Goal: Transaction & Acquisition: Purchase product/service

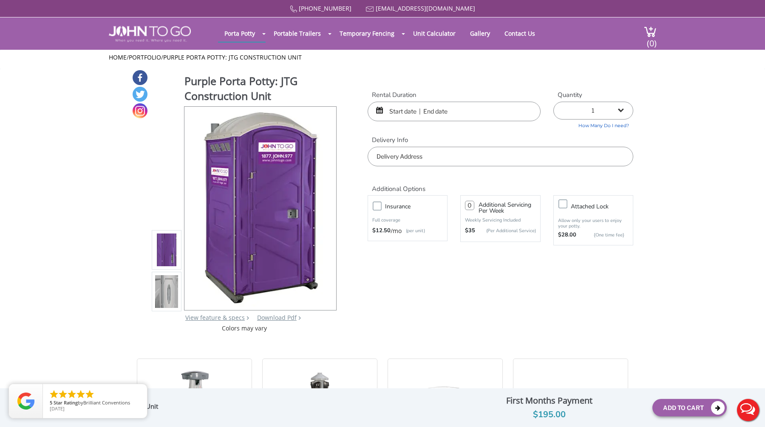
click at [447, 277] on div "Purple Porta Potty: JTG Construction Unit View feature & specs Download Pdf Pro…" at bounding box center [382, 200] width 501 height 263
click at [551, 408] on div "$195.00" at bounding box center [549, 414] width 194 height 14
click at [652, 25] on div at bounding box center [382, 213] width 765 height 427
click at [426, 110] on input "text" at bounding box center [454, 112] width 173 height 20
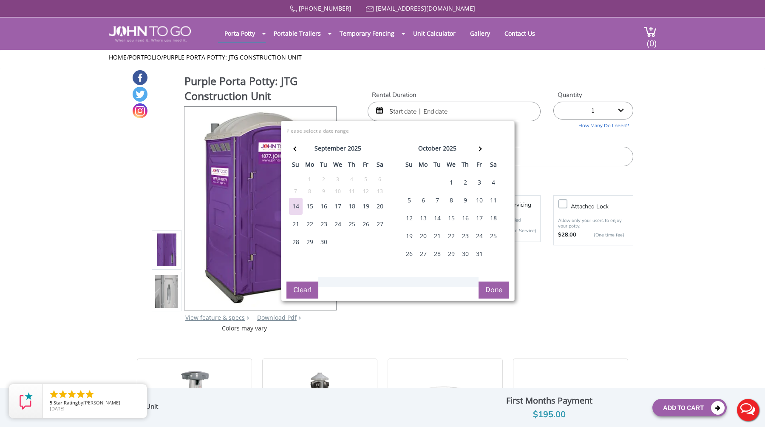
click at [378, 221] on div "27" at bounding box center [380, 223] width 14 height 17
click at [379, 224] on div "27" at bounding box center [380, 223] width 14 height 17
type input "09/27/2025 to 09/27/2025"
click at [498, 289] on button "Done" at bounding box center [493, 289] width 31 height 17
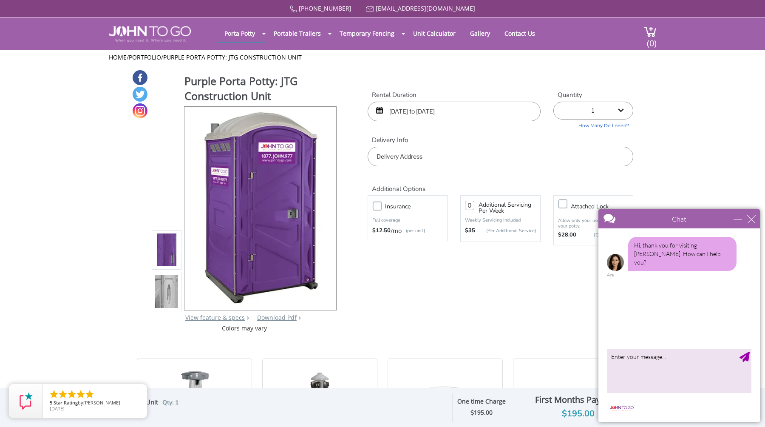
click at [512, 150] on input "text" at bounding box center [501, 157] width 266 height 20
click at [737, 220] on div "minimize" at bounding box center [737, 219] width 8 height 8
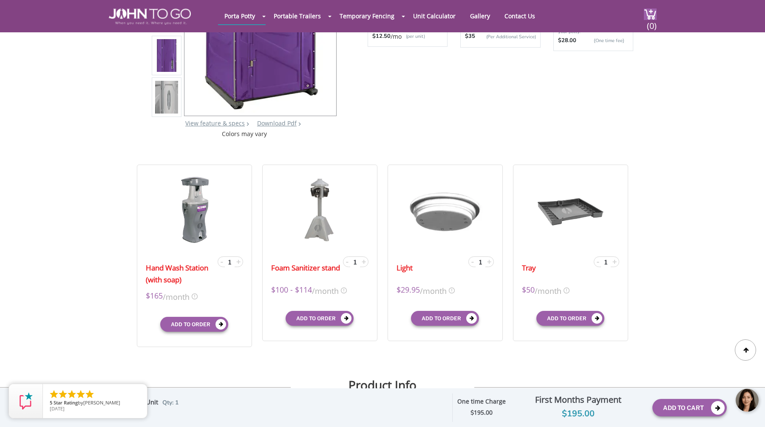
scroll to position [47, 0]
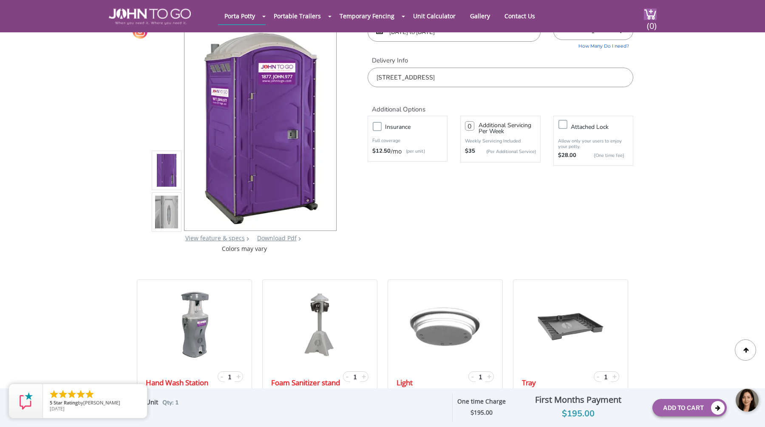
click at [458, 77] on input "51 34th Street, Brooklyn, NY, USA" at bounding box center [501, 78] width 266 height 20
paste input "71 2nd Ave, Brooklyn, NY 11232"
type input "571 2nd Ave, Brooklyn, NY 11232"
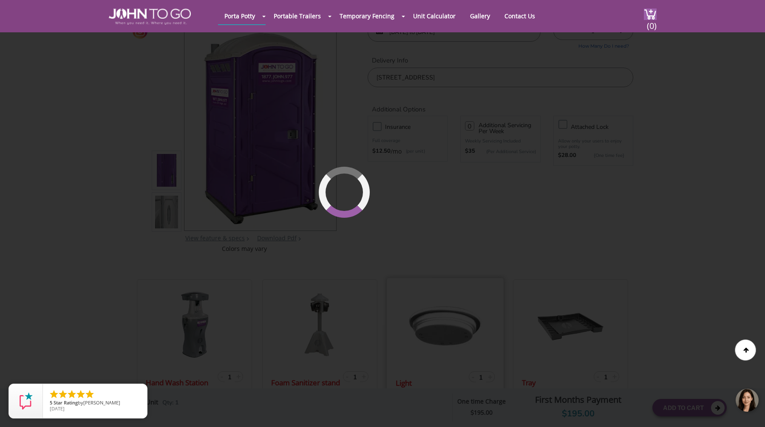
click at [456, 280] on div "877 564 6977 info@johntogo.com Porta Potty Portable Toilets ADA Accessible Unit…" at bounding box center [382, 172] width 765 height 438
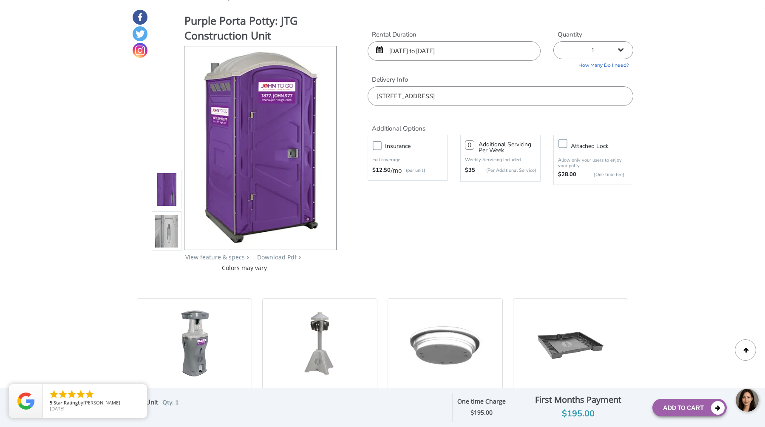
scroll to position [0, 0]
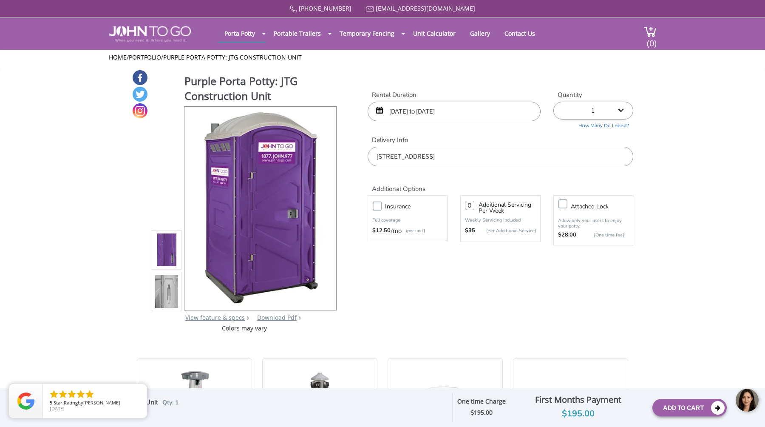
click at [688, 410] on body at bounding box center [700, 400] width 127 height 36
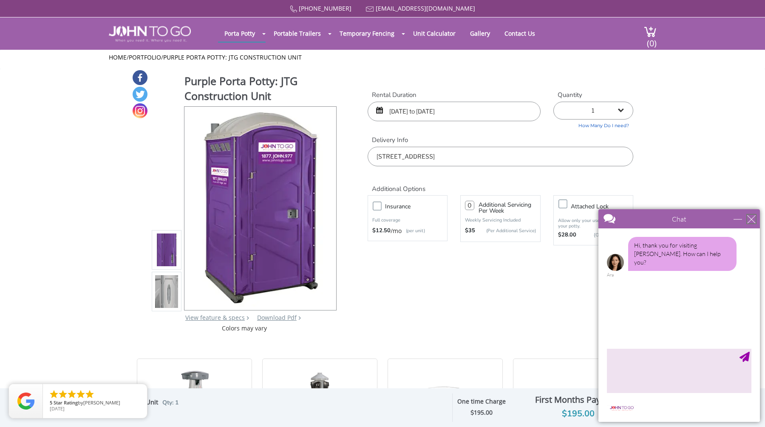
click at [749, 221] on div "close" at bounding box center [751, 219] width 8 height 8
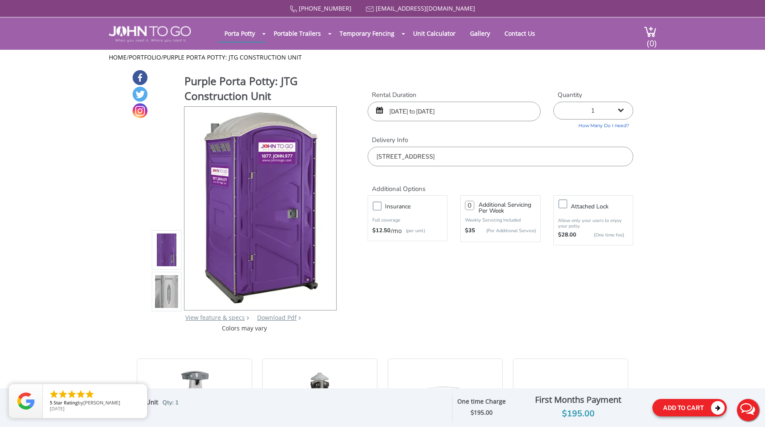
click at [676, 406] on button "Add To Cart" at bounding box center [689, 407] width 74 height 17
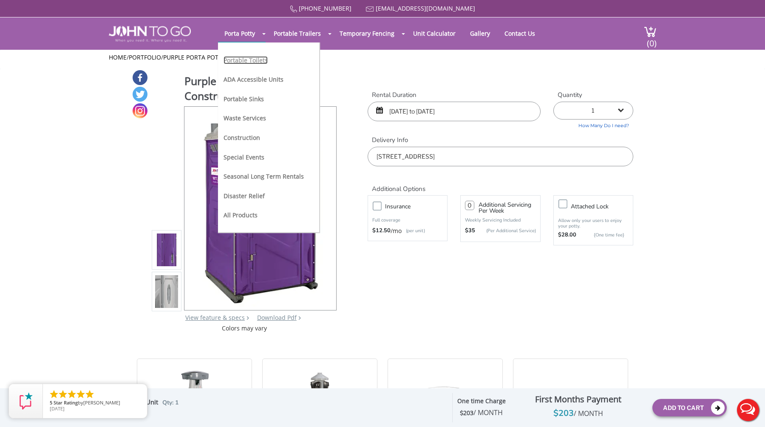
click at [245, 60] on link "Portable Toilets" at bounding box center [246, 60] width 44 height 8
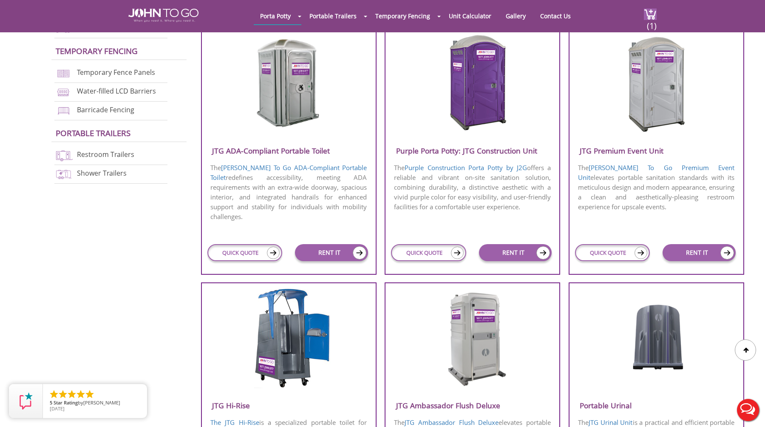
scroll to position [241, 0]
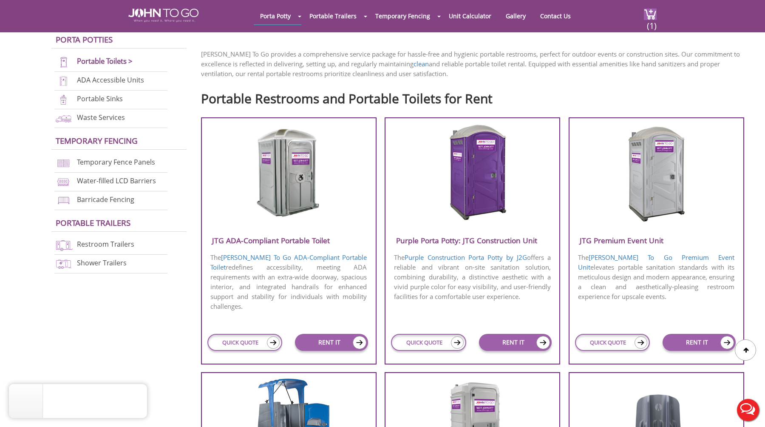
click at [475, 187] on img at bounding box center [472, 173] width 81 height 98
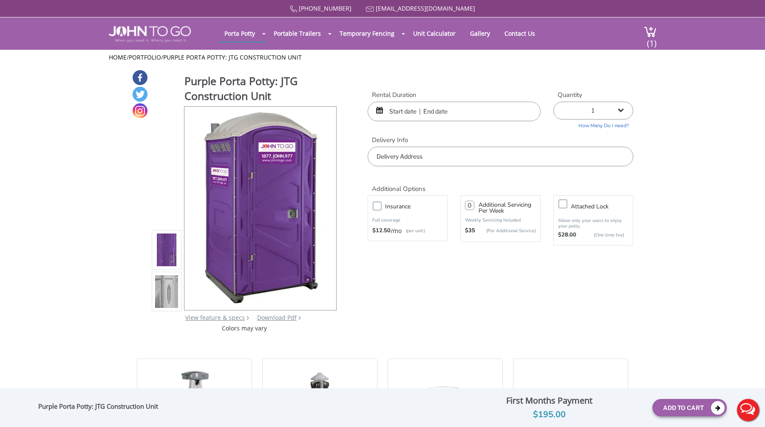
click at [606, 116] on select "1 2 (5% discount) 3 (8% discount) 4 (10% discount) 5 (12% discount) 6 (12% disc…" at bounding box center [593, 111] width 80 height 18
select select "12"
click at [553, 102] on select "1 2 (5% discount) 3 (8% discount) 4 (10% discount) 5 (12% discount) 6 (12% disc…" at bounding box center [593, 111] width 80 height 18
type input "0"
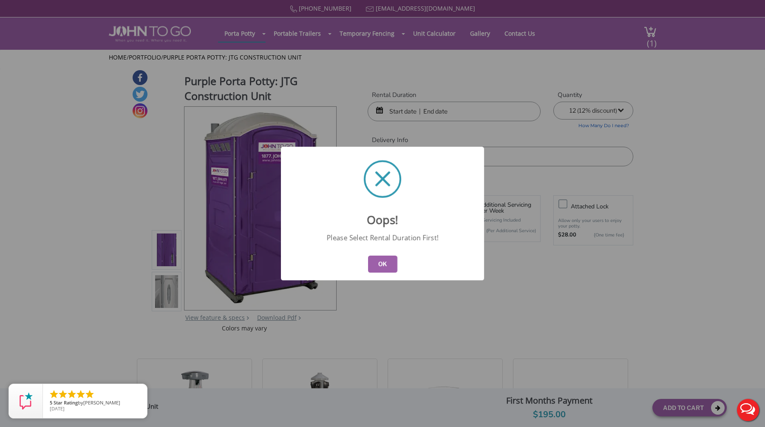
click at [447, 298] on div "Oops! Please Select Rental Duration First! OK" at bounding box center [382, 213] width 765 height 427
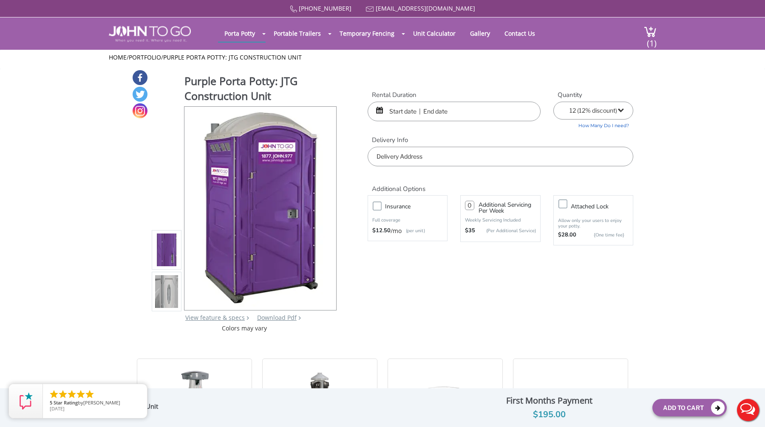
click at [597, 111] on select "1 2 (5% discount) 3 (8% discount) 4 (10% discount) 5 (12% discount) 6 (12% disc…" at bounding box center [593, 111] width 80 height 18
click at [553, 102] on select "1 2 (5% discount) 3 (8% discount) 4 (10% discount) 5 (12% discount) 6 (12% disc…" at bounding box center [593, 111] width 80 height 18
click at [420, 110] on input "text" at bounding box center [454, 112] width 173 height 20
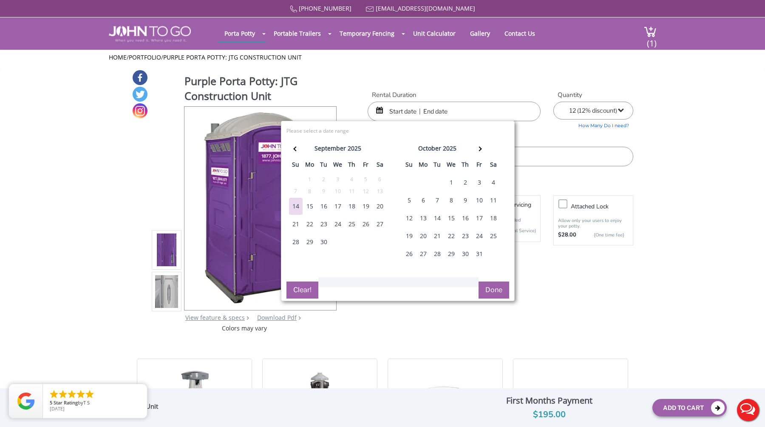
click at [378, 224] on div "27" at bounding box center [380, 223] width 14 height 17
type input "09/27/2025 to 09/27/2025"
click at [495, 289] on button "Done" at bounding box center [493, 289] width 31 height 17
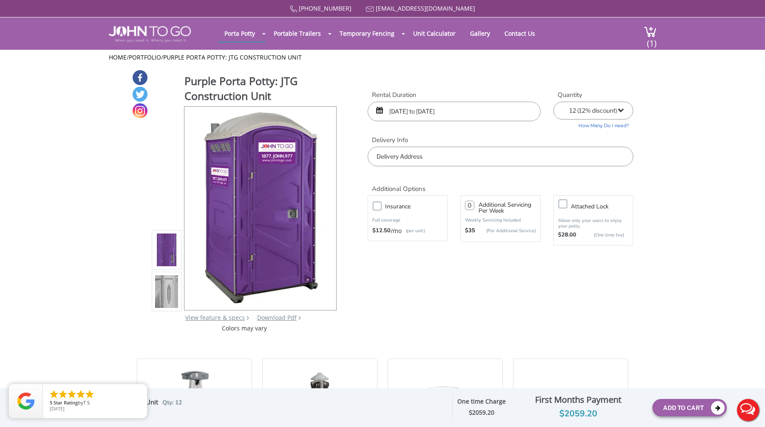
click at [439, 151] on input "text" at bounding box center [501, 157] width 266 height 20
paste input "[STREET_ADDRESS]"
type input "571 2nd Ave, Brooklyn, NY 11232, USA"
click at [467, 303] on div "Purple Porta Potty: JTG Construction Unit View feature & specs Download Pdf Pro…" at bounding box center [382, 200] width 501 height 263
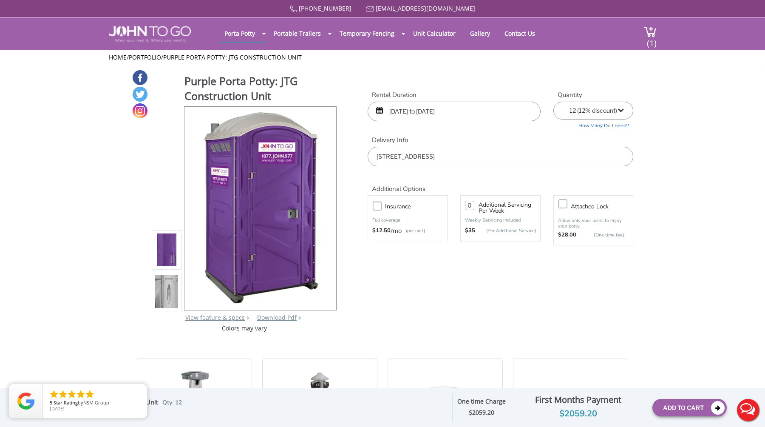
click at [603, 306] on div "Purple Porta Potty: JTG Construction Unit View feature & specs Download Pdf Pro…" at bounding box center [382, 200] width 501 height 263
click at [580, 116] on select "1 2 (5% discount) 3 (8% discount) 4 (10% discount) 5 (12% discount) 6 (12% disc…" at bounding box center [593, 111] width 80 height 18
select select "11"
click at [553, 102] on select "1 2 (5% discount) 3 (8% discount) 4 (10% discount) 5 (12% discount) 6 (12% disc…" at bounding box center [593, 111] width 80 height 18
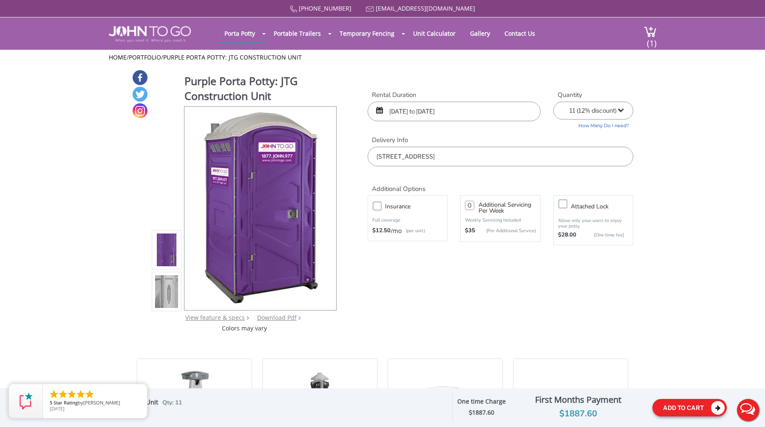
click at [688, 405] on button "Add To Cart" at bounding box center [689, 407] width 74 height 17
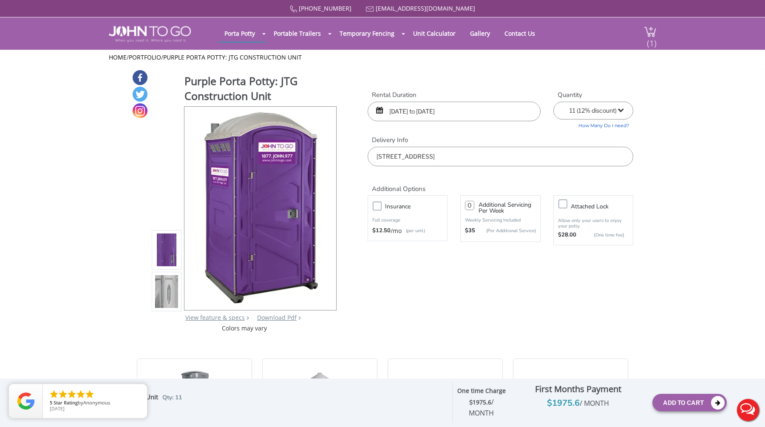
click at [649, 32] on span "(1)" at bounding box center [651, 40] width 10 height 18
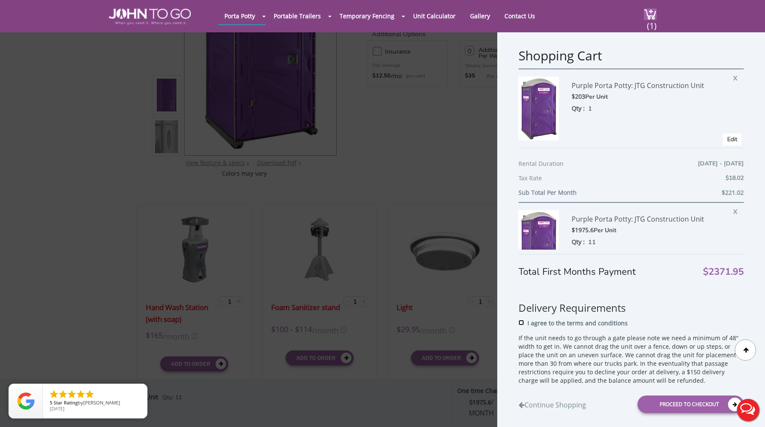
click at [521, 323] on input "I agree to the terms and conditions" at bounding box center [521, 322] width 6 height 6
checkbox input "true"
click at [686, 399] on div "Proceed to Checkout" at bounding box center [690, 403] width 106 height 17
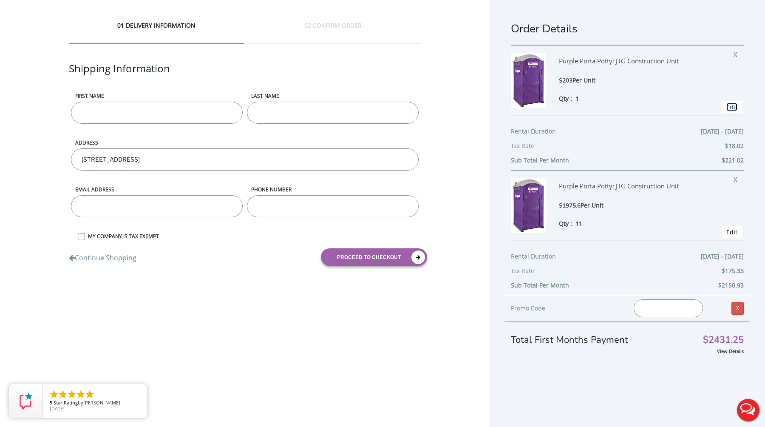
click at [731, 106] on link "Edit" at bounding box center [731, 107] width 11 height 8
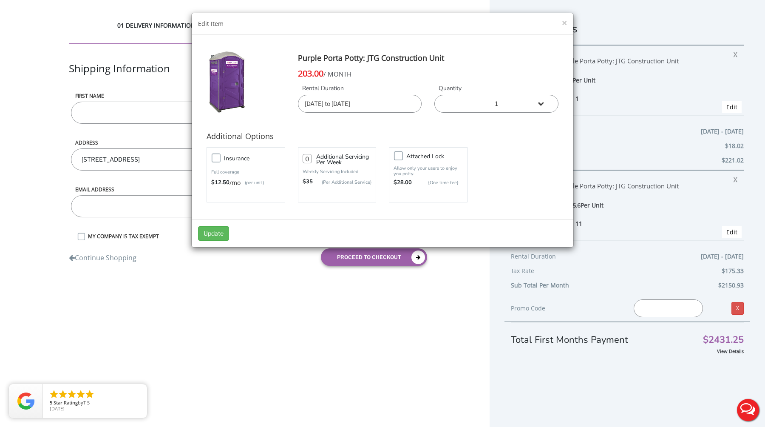
click at [316, 398] on div "× Edit Item Purple Porta Potty: JTG Construction Unit 203.00 / MONTH Rental Dur…" at bounding box center [382, 213] width 765 height 427
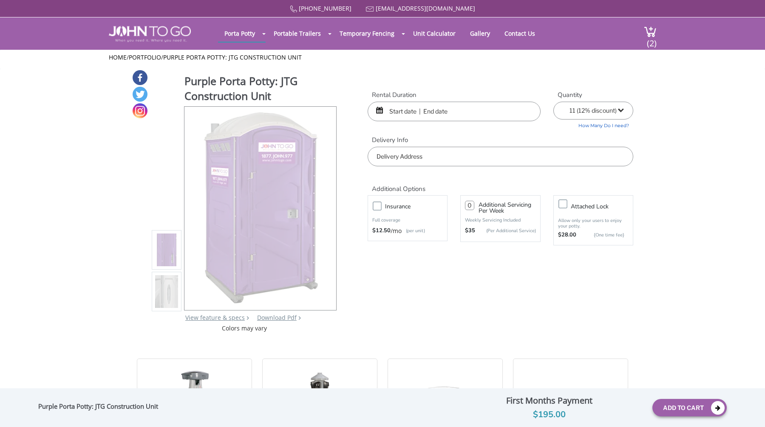
select select "11"
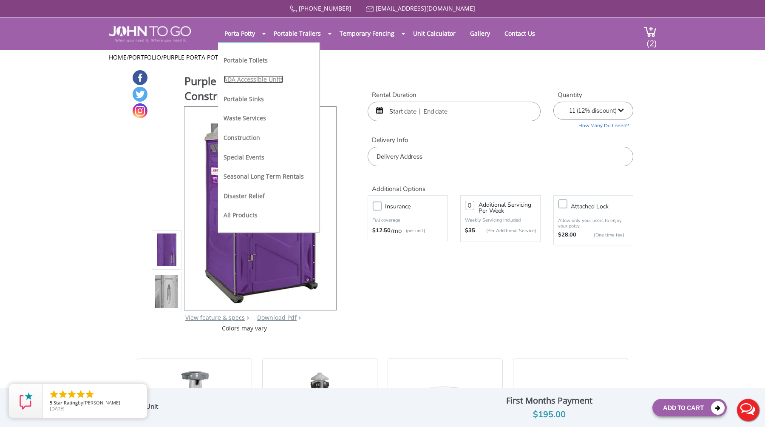
click at [245, 82] on link "ADA Accessible Units" at bounding box center [254, 79] width 60 height 8
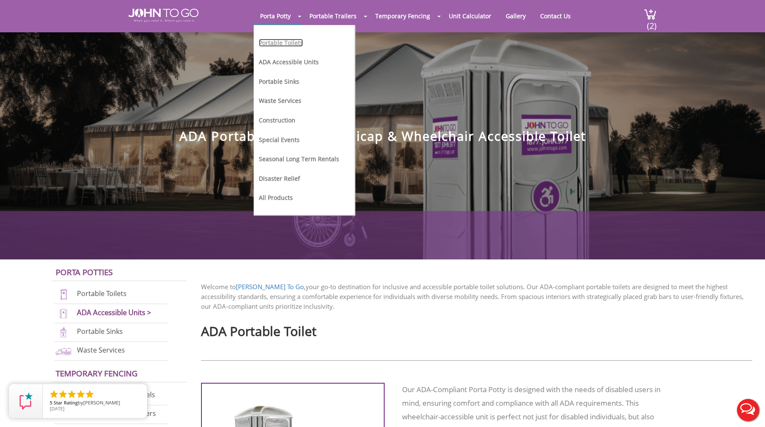
click at [283, 42] on link "Portable Toilets" at bounding box center [281, 43] width 44 height 8
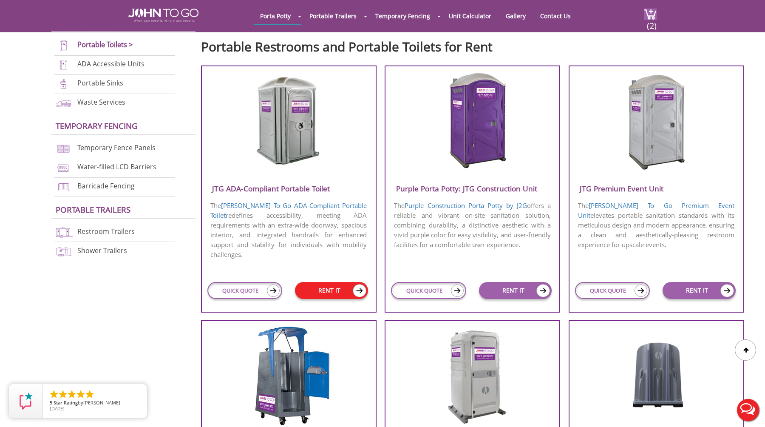
scroll to position [294, 0]
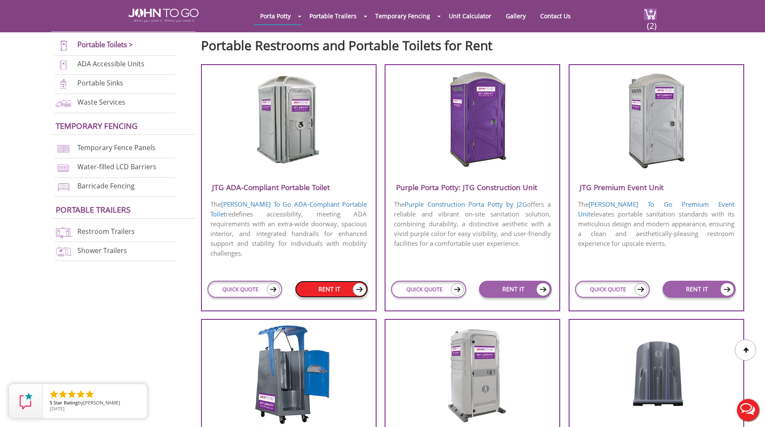
click at [329, 286] on link "RENT IT" at bounding box center [331, 288] width 73 height 17
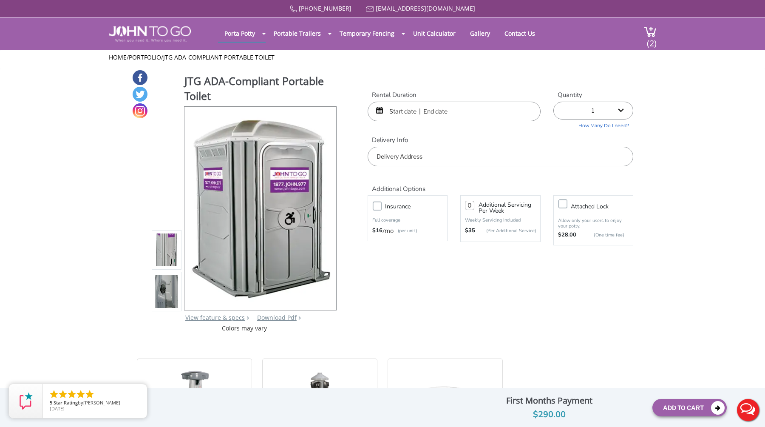
click at [485, 303] on div "JTG ADA-Compliant Portable Toilet View feature & specs Download Pdf Product PDF…" at bounding box center [382, 200] width 501 height 263
click at [381, 206] on label "Insurance" at bounding box center [416, 206] width 71 height 11
click at [0, 0] on input "Insurance" at bounding box center [0, 0] width 0 height 0
type input "0"
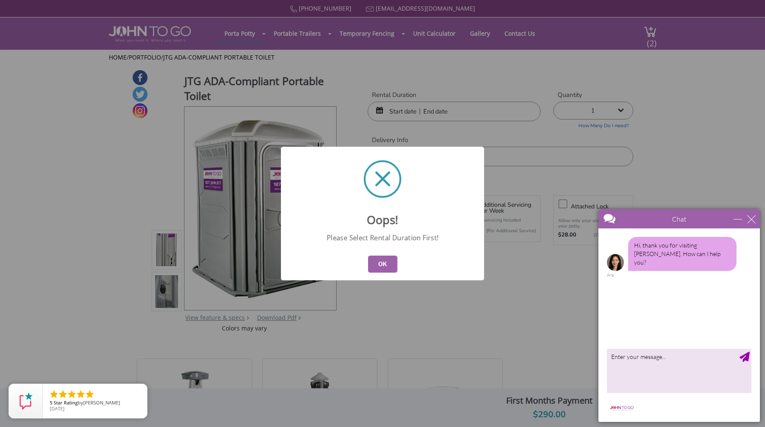
click at [384, 261] on button "OK" at bounding box center [382, 263] width 29 height 17
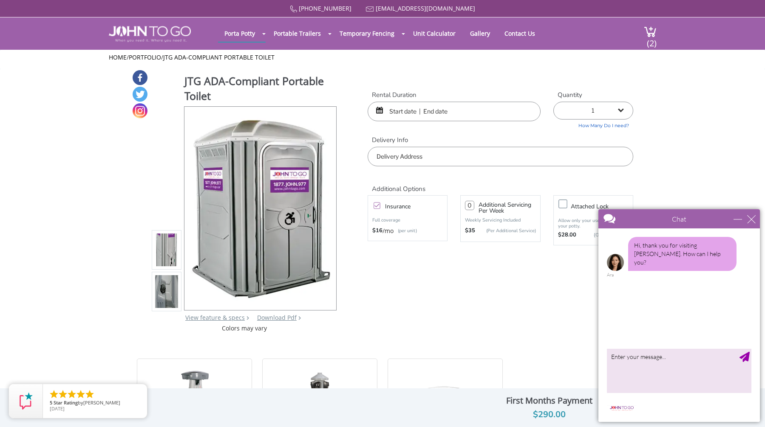
click at [407, 114] on input "text" at bounding box center [454, 112] width 173 height 20
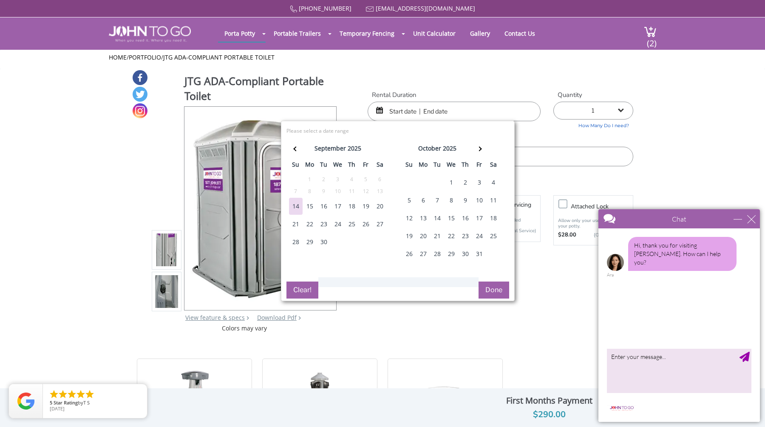
click at [381, 226] on div "27" at bounding box center [380, 223] width 14 height 17
type input "09/27/2025 to 09/27/2025"
click at [383, 225] on div "27" at bounding box center [380, 223] width 14 height 17
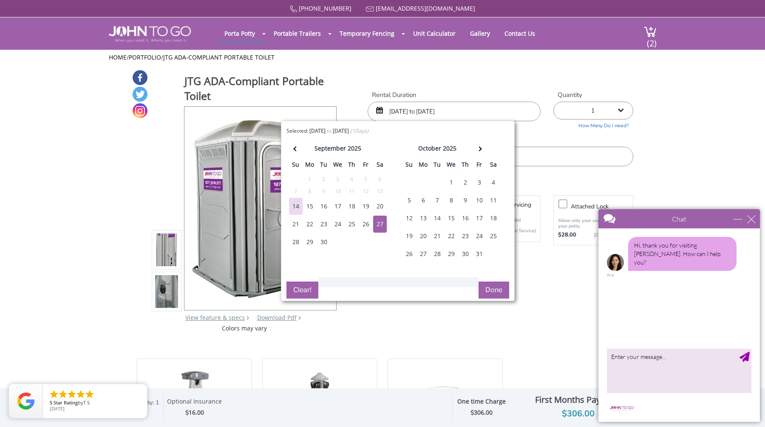
click at [495, 289] on button "Done" at bounding box center [493, 289] width 31 height 17
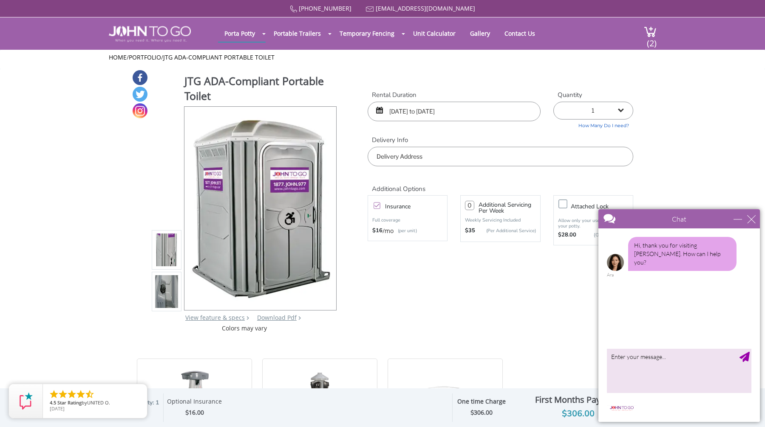
click at [419, 278] on div "JTG ADA-Compliant Portable Toilet View feature & specs Download Pdf Product PDF…" at bounding box center [382, 200] width 501 height 263
click at [381, 203] on label "Insurance" at bounding box center [416, 206] width 71 height 11
click at [0, 0] on input "Insurance" at bounding box center [0, 0] width 0 height 0
click at [415, 269] on div "JTG ADA-Compliant Portable Toilet View feature & specs Download Pdf Product PDF…" at bounding box center [382, 200] width 501 height 263
click at [752, 220] on div "close" at bounding box center [751, 219] width 8 height 8
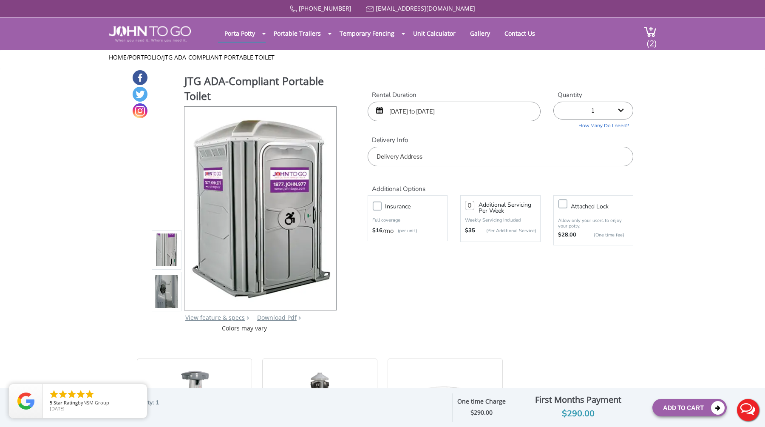
click at [685, 411] on button "Add To Cart" at bounding box center [689, 407] width 74 height 17
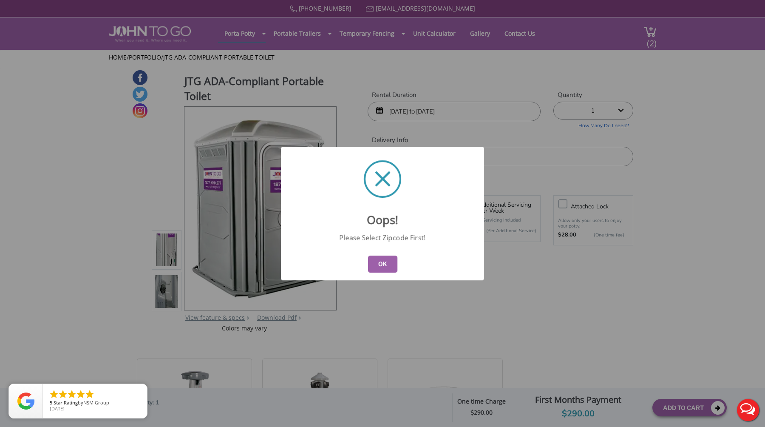
click at [387, 262] on button "OK" at bounding box center [382, 263] width 29 height 17
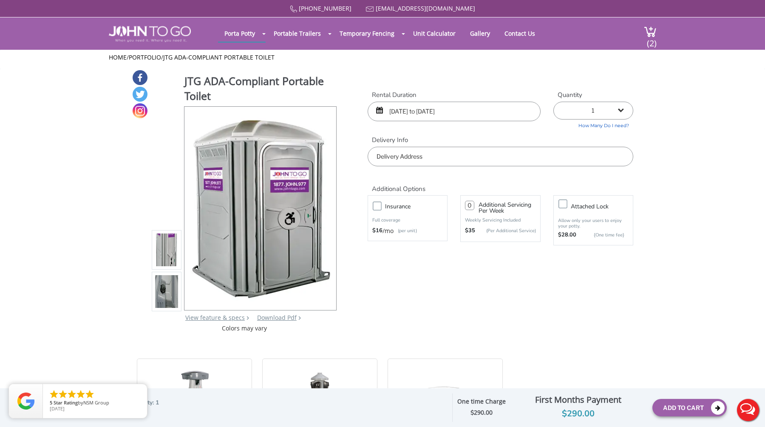
click at [438, 160] on input "text" at bounding box center [501, 157] width 266 height 20
paste input "571 2nd Ave, Brooklyn, NY 11232"
type input "571 2nd Ave, Brooklyn, NY 11232, USA"
click at [687, 403] on button "Add To Cart" at bounding box center [689, 407] width 74 height 17
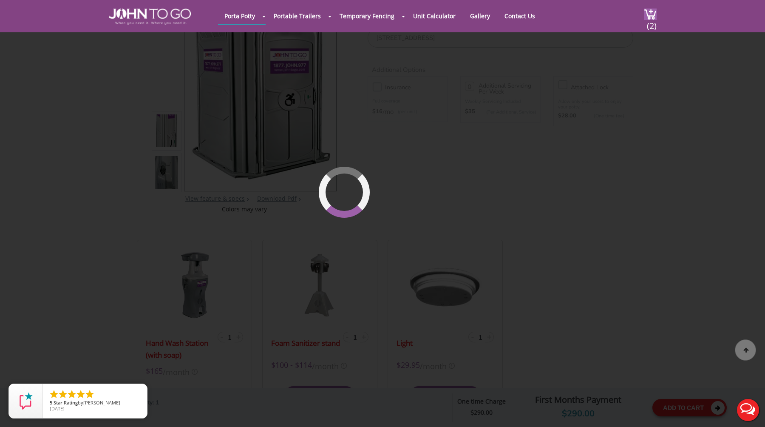
scroll to position [90, 0]
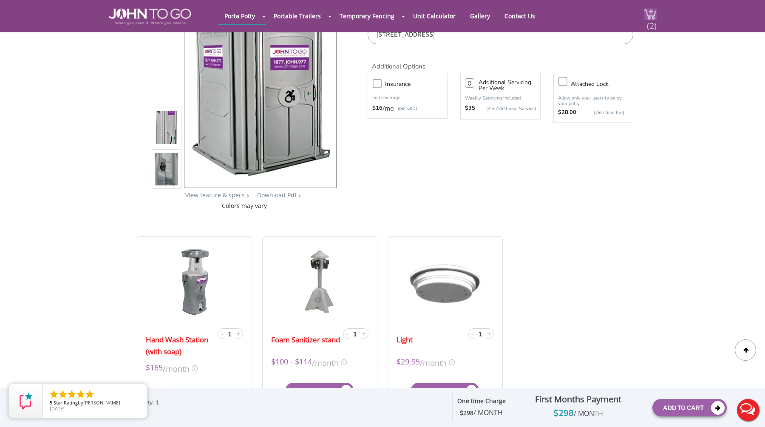
click at [651, 17] on span "(2)" at bounding box center [651, 22] width 10 height 18
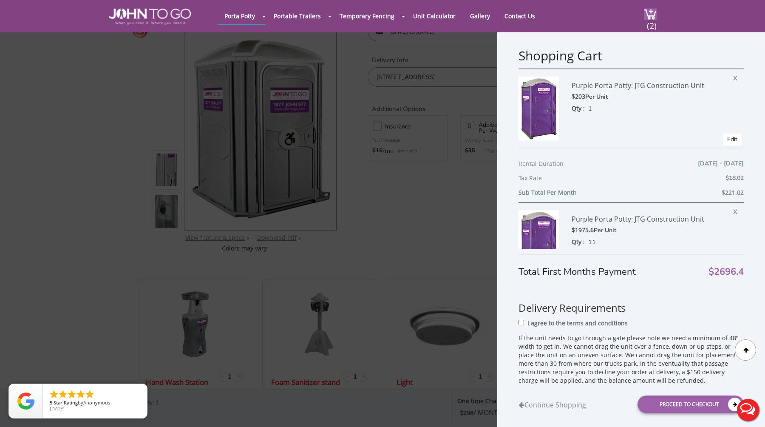
scroll to position [40, 0]
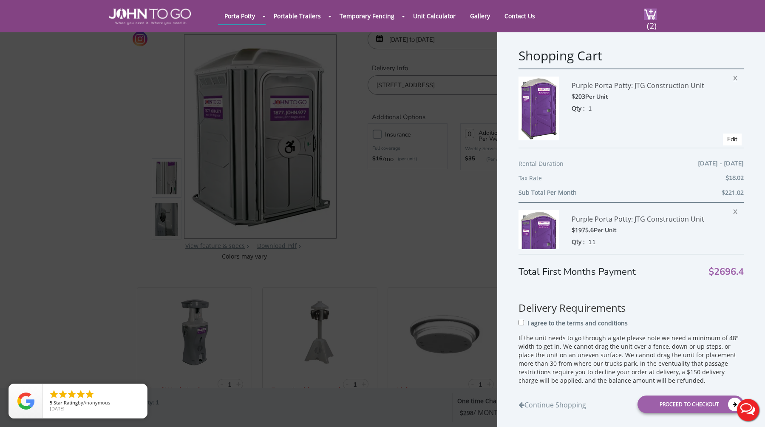
click at [736, 79] on span "X" at bounding box center [737, 76] width 8 height 11
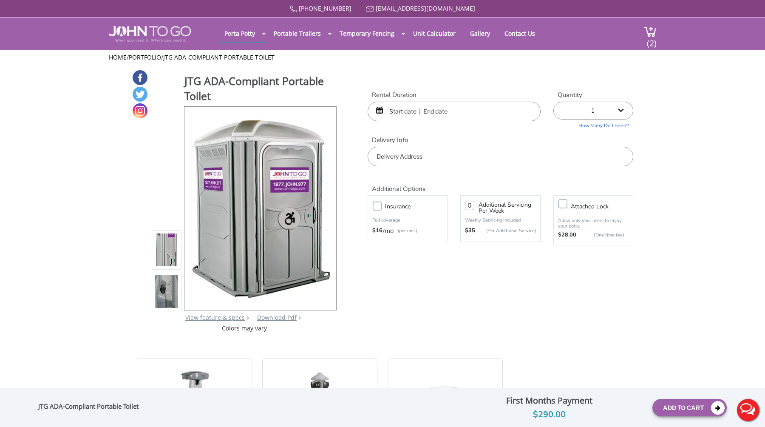
click at [517, 311] on div "JTG ADA-Compliant Portable Toilet View feature & specs Download Pdf Product PDF…" at bounding box center [382, 200] width 501 height 263
click at [651, 39] on span "(2)" at bounding box center [651, 40] width 10 height 18
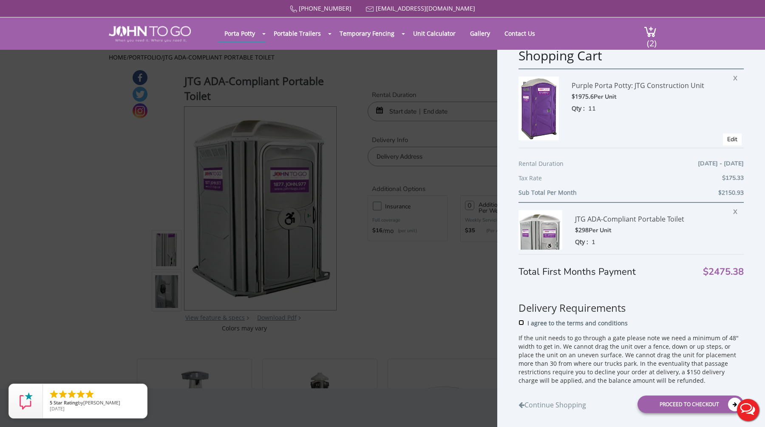
click at [520, 323] on input "I agree to the terms and conditions" at bounding box center [521, 322] width 6 height 6
checkbox input "true"
click at [555, 342] on p "If the unit needs to go through a gate please note we need a minimum of 48" wid…" at bounding box center [630, 358] width 225 height 51
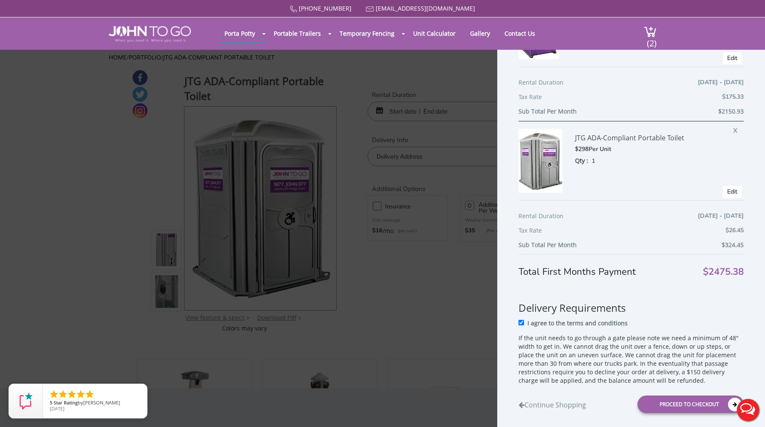
scroll to position [93, 0]
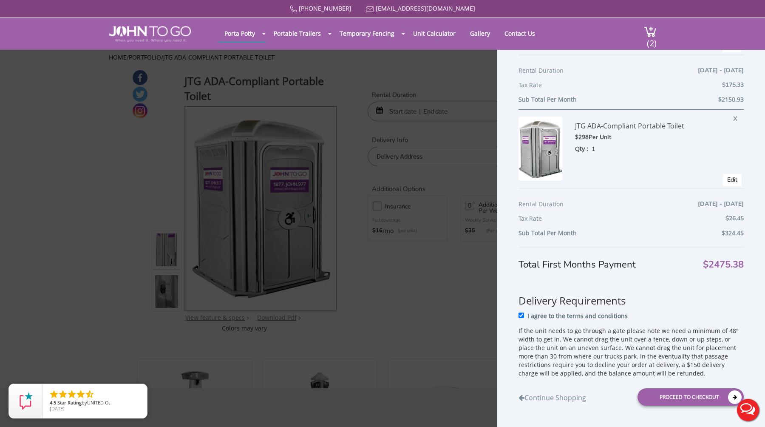
click at [406, 322] on div "Shopping Cart Purple Porta Potty: JTG Construction Unit $1975.6 Per Unit Qty : …" at bounding box center [382, 213] width 765 height 427
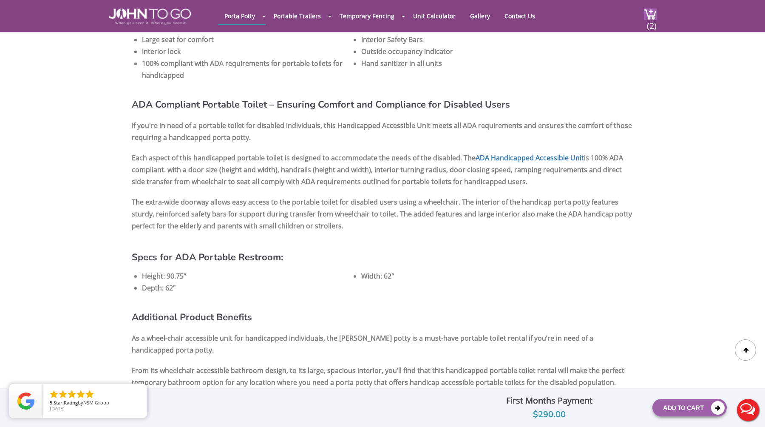
click at [367, 160] on p "Each aspect of this handicapped portable toilet is designed to accommodate the …" at bounding box center [382, 170] width 501 height 40
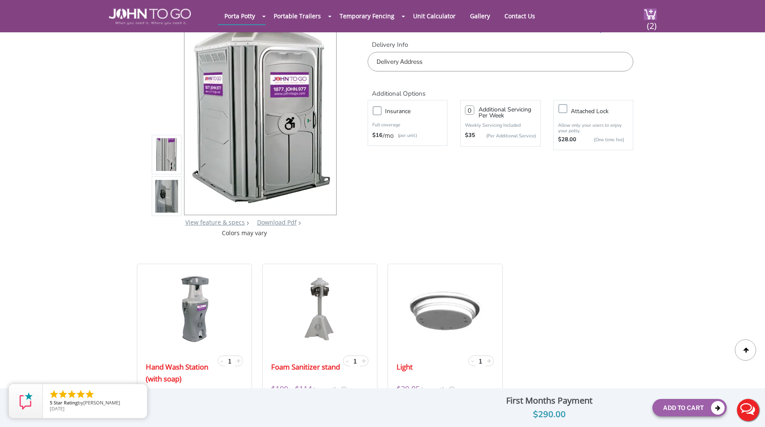
scroll to position [0, 0]
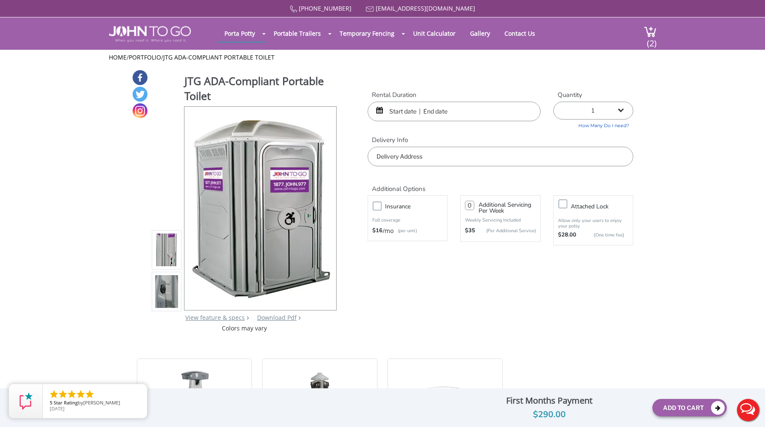
click at [552, 76] on div "JTG ADA-Compliant Portable Toilet View feature & specs Download Pdf Product PDF…" at bounding box center [382, 200] width 501 height 263
click at [381, 206] on label "Insurance" at bounding box center [416, 206] width 71 height 11
click at [0, 0] on input "Insurance" at bounding box center [0, 0] width 0 height 0
type input "0"
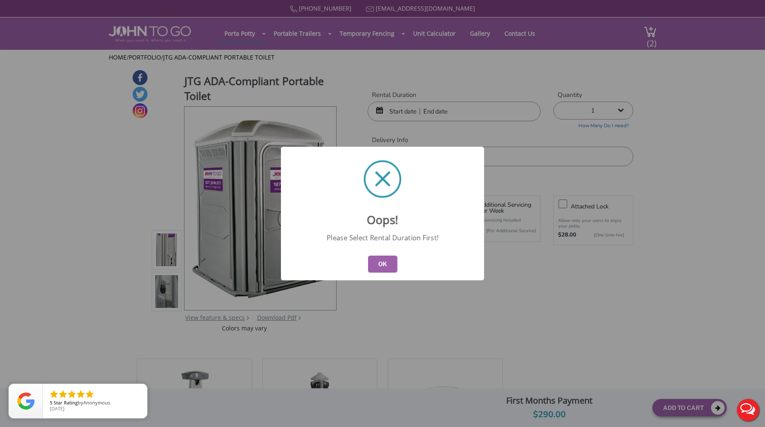
click at [382, 268] on button "OK" at bounding box center [382, 263] width 29 height 17
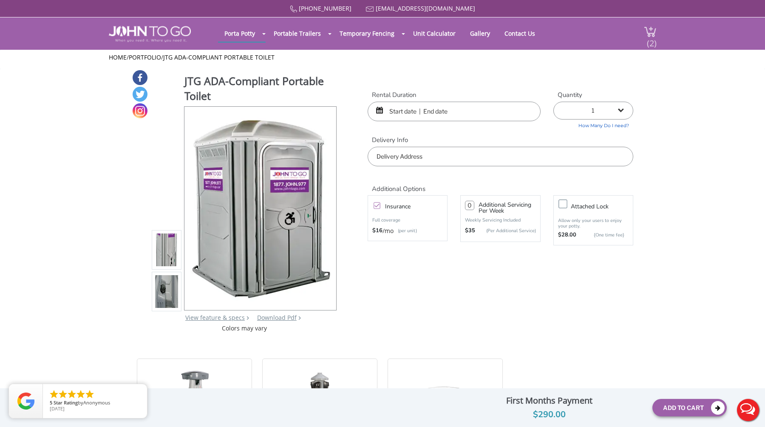
click at [651, 34] on span "(2)" at bounding box center [651, 40] width 10 height 18
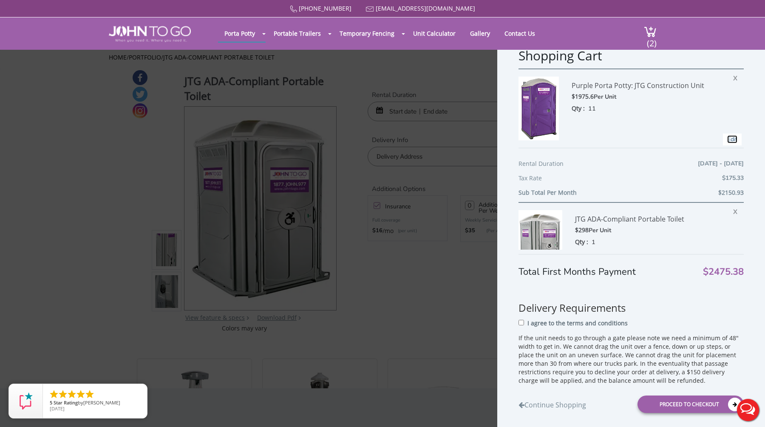
click at [732, 136] on link "Edit" at bounding box center [732, 139] width 10 height 8
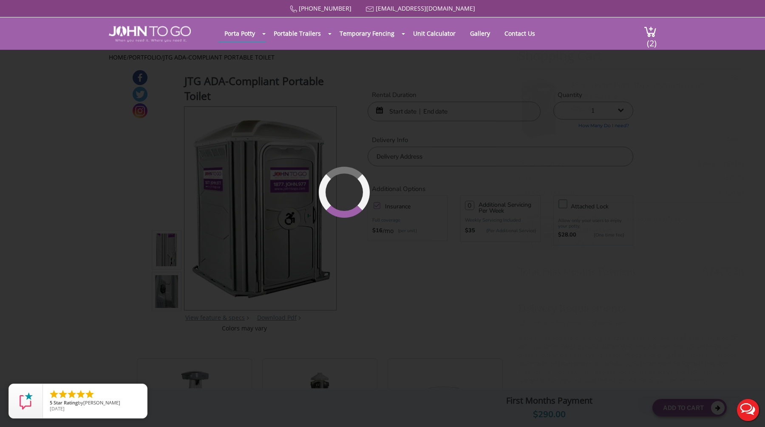
type input "09/27/2025 to 09/27/2025"
select select "11"
type input "0"
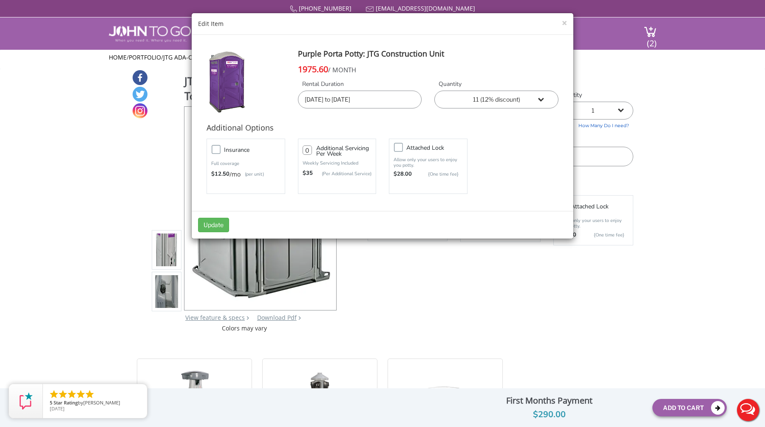
click at [220, 148] on label "Insurance" at bounding box center [254, 149] width 69 height 11
click at [0, 0] on input "Insurance" at bounding box center [0, 0] width 0 height 0
click at [214, 224] on button "Update" at bounding box center [213, 225] width 31 height 14
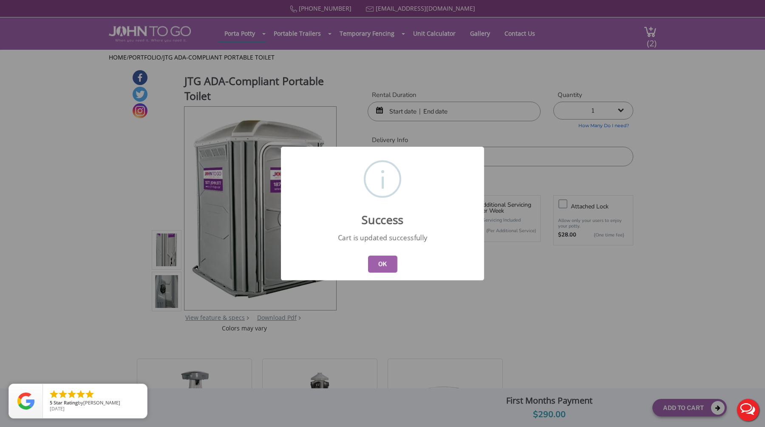
click at [379, 260] on button "OK" at bounding box center [382, 263] width 29 height 17
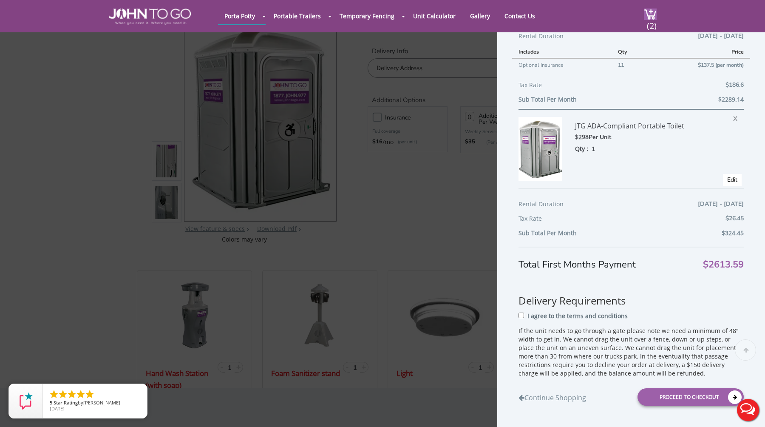
scroll to position [58, 0]
click at [731, 180] on link "Edit" at bounding box center [732, 179] width 10 height 8
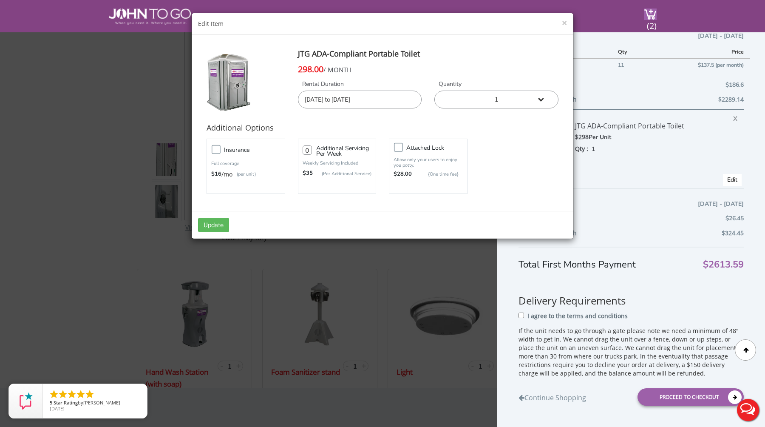
click at [220, 149] on label "Insurance" at bounding box center [254, 149] width 69 height 11
click at [0, 0] on input "Insurance" at bounding box center [0, 0] width 0 height 0
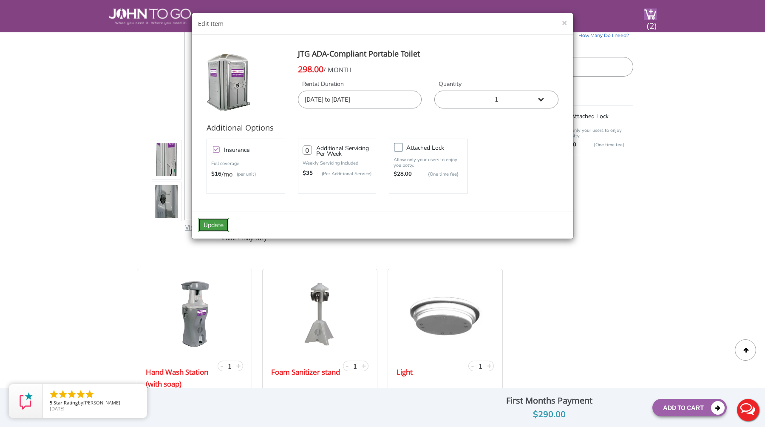
click at [210, 218] on button "Update" at bounding box center [213, 225] width 31 height 14
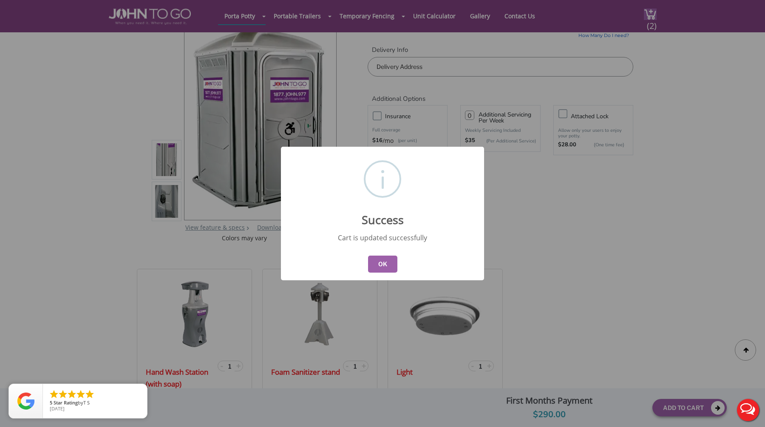
click at [382, 264] on button "OK" at bounding box center [382, 263] width 29 height 17
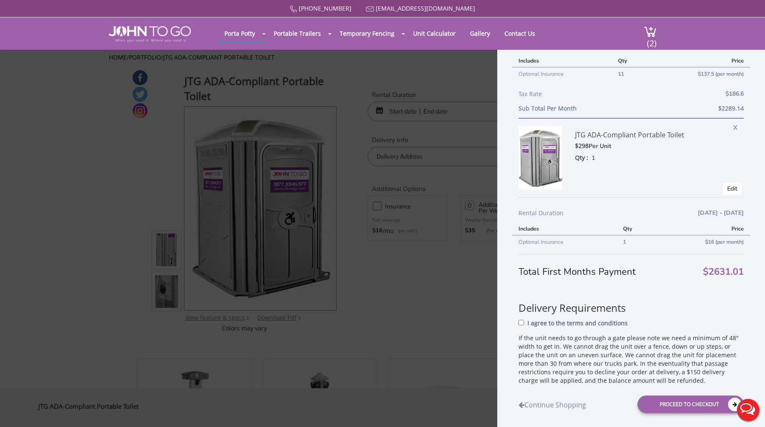
scroll to position [162, 0]
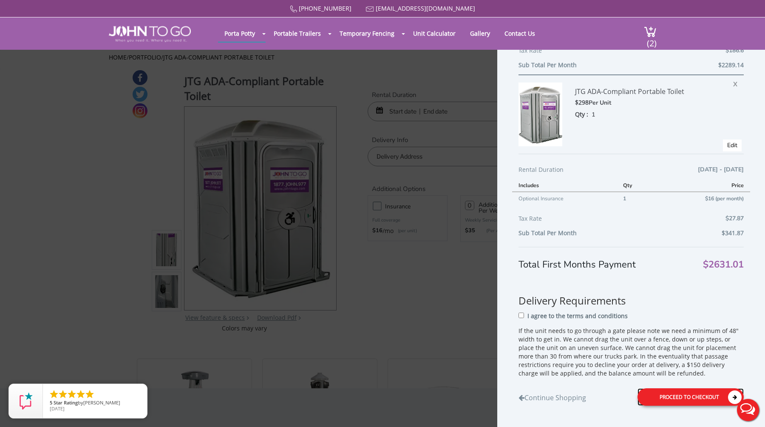
click at [677, 398] on div "Proceed to Checkout" at bounding box center [690, 396] width 106 height 17
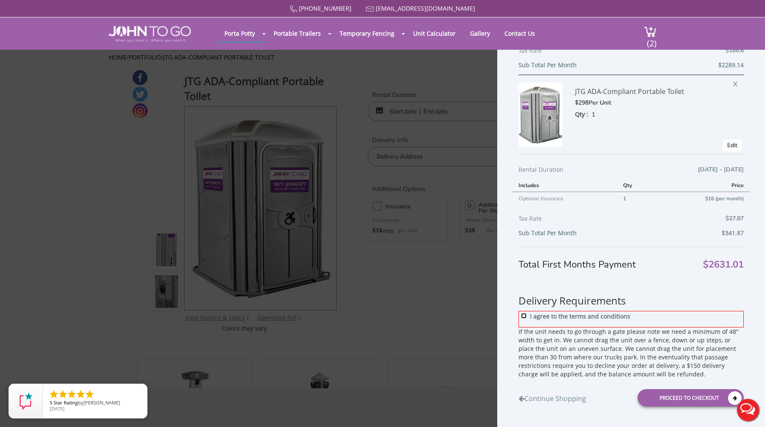
click at [525, 317] on input "I agree to the terms and conditions" at bounding box center [524, 316] width 6 height 6
checkbox input "true"
click at [702, 400] on div "Proceed to Checkout" at bounding box center [690, 397] width 106 height 17
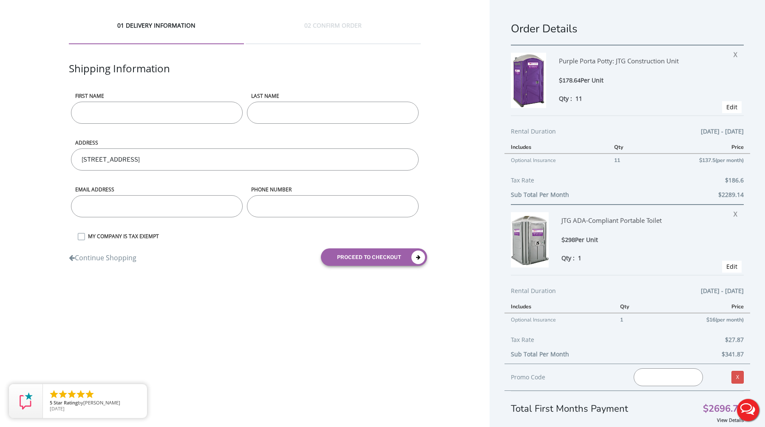
click at [111, 115] on input "First name" at bounding box center [157, 113] width 172 height 22
type input "Jiniya"
click at [303, 113] on input "LAST NAME" at bounding box center [333, 113] width 172 height 22
type input "Azad"
click at [182, 193] on div "Email address" at bounding box center [157, 209] width 176 height 47
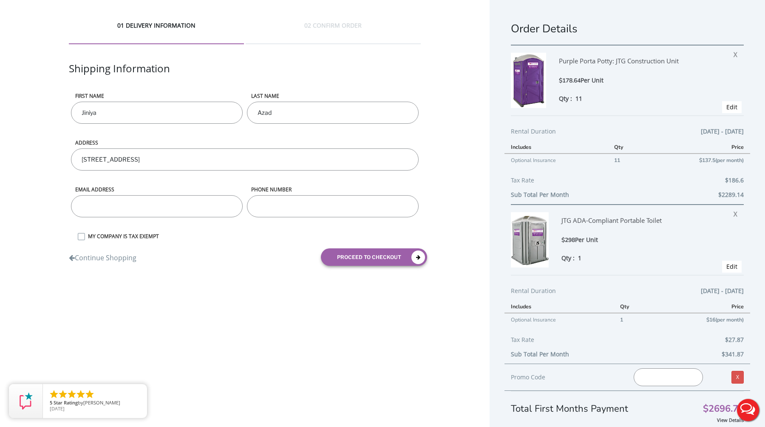
click at [181, 198] on input "email" at bounding box center [157, 206] width 172 height 22
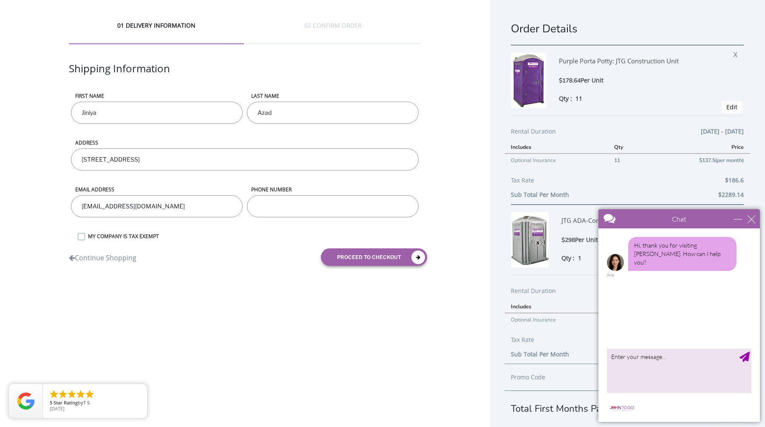
type input "[EMAIL_ADDRESS][DOMAIN_NAME]"
type input "6315079416"
click at [397, 257] on button "proceed to checkout" at bounding box center [374, 256] width 106 height 17
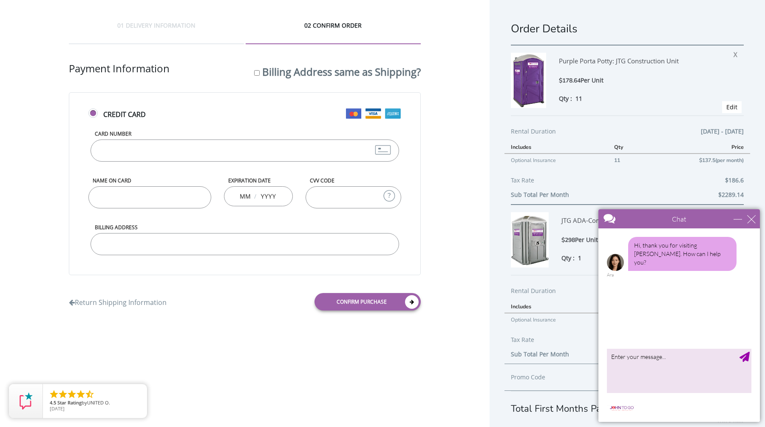
click at [176, 156] on input "Card Number" at bounding box center [245, 150] width 308 height 22
type input "4246315448469351"
click at [109, 201] on input "Name on Card" at bounding box center [149, 197] width 123 height 22
type input "Jiniya Azad"
click at [272, 198] on input "text" at bounding box center [268, 195] width 17 height 17
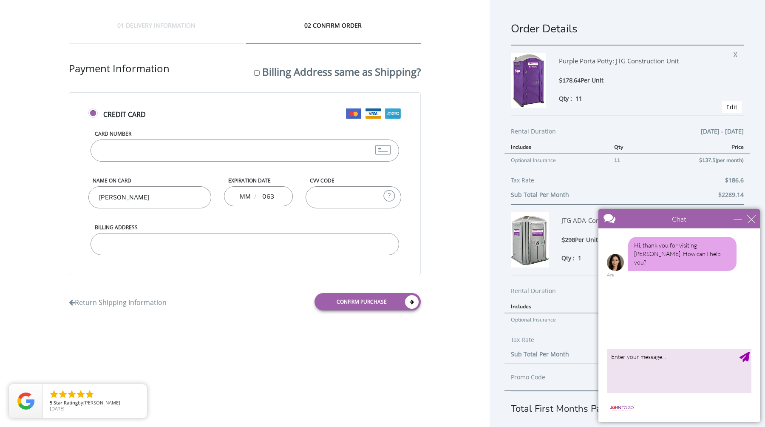
type input "0630"
click at [250, 194] on input "text" at bounding box center [245, 195] width 11 height 17
type input "06"
type input "2030"
type input "623"
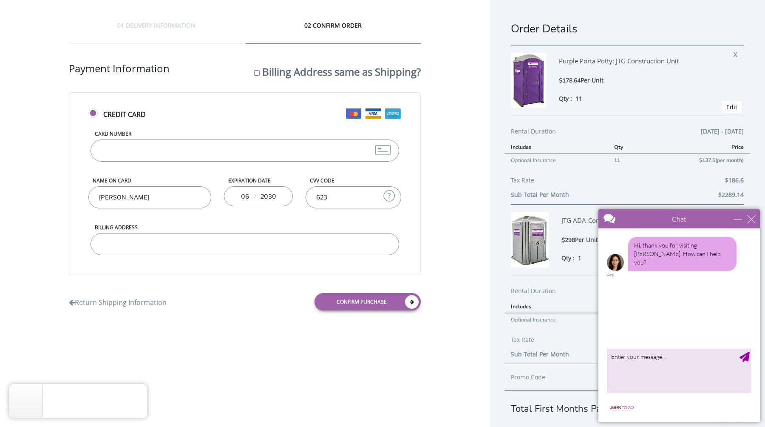
click at [190, 238] on input "Billing Address" at bounding box center [245, 244] width 308 height 22
type input "104 Forbell St, Brooklyn, NY 11208"
click at [235, 328] on div "01 DELIVERY INFORMATION 02 CONFIRM ORDER Shipping Information First name Jiniya…" at bounding box center [244, 169] width 489 height 338
click at [753, 221] on div "close" at bounding box center [751, 219] width 8 height 8
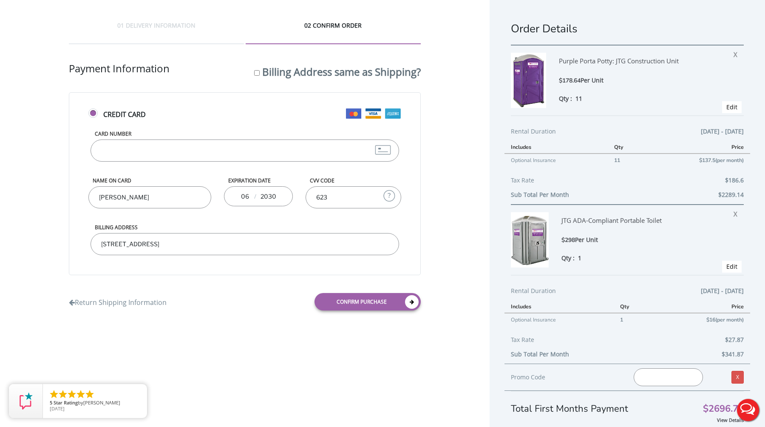
click at [453, 227] on div "01 DELIVERY INFORMATION 02 CONFIRM ORDER Shipping Information First name Jiniya…" at bounding box center [244, 169] width 489 height 338
click at [454, 183] on div "01 DELIVERY INFORMATION 02 CONFIRM ORDER Shipping Information First name Jiniya…" at bounding box center [244, 169] width 489 height 338
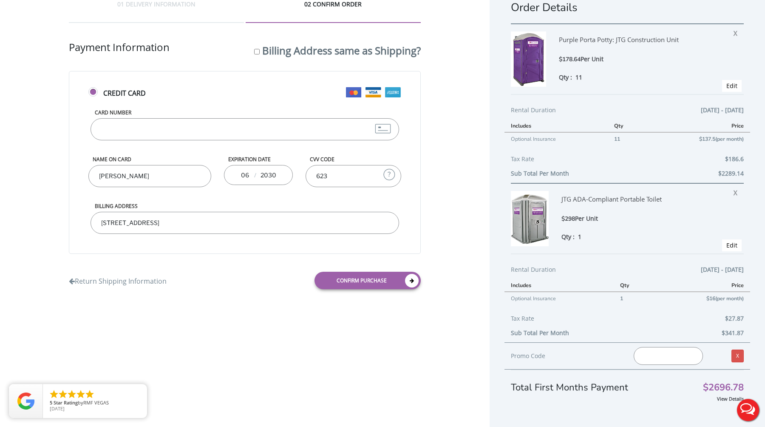
click at [458, 150] on div "01 DELIVERY INFORMATION 02 CONFIRM ORDER Shipping Information First name Jiniya…" at bounding box center [244, 148] width 489 height 338
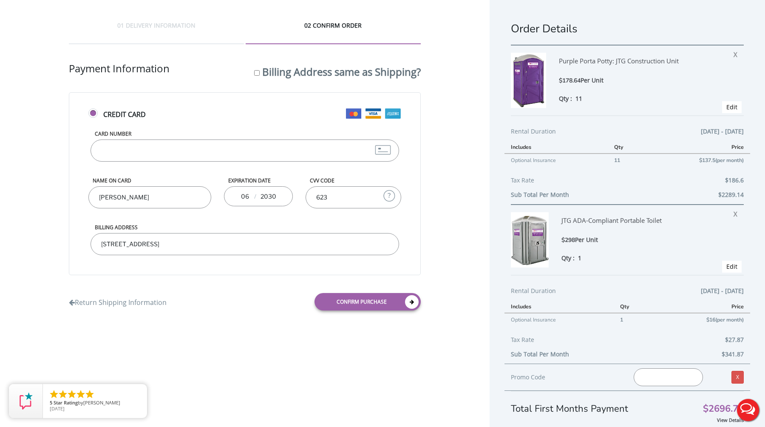
click at [633, 178] on div "Tax Rate $186.6" at bounding box center [627, 182] width 233 height 14
click at [625, 181] on div "Tax Rate $186.6" at bounding box center [627, 182] width 233 height 14
click at [628, 180] on div "Tax Rate $186.6" at bounding box center [627, 182] width 233 height 14
click at [628, 175] on div "Tax Rate $186.6" at bounding box center [627, 182] width 233 height 14
click at [253, 306] on div "Confirm purchase" at bounding box center [336, 301] width 182 height 30
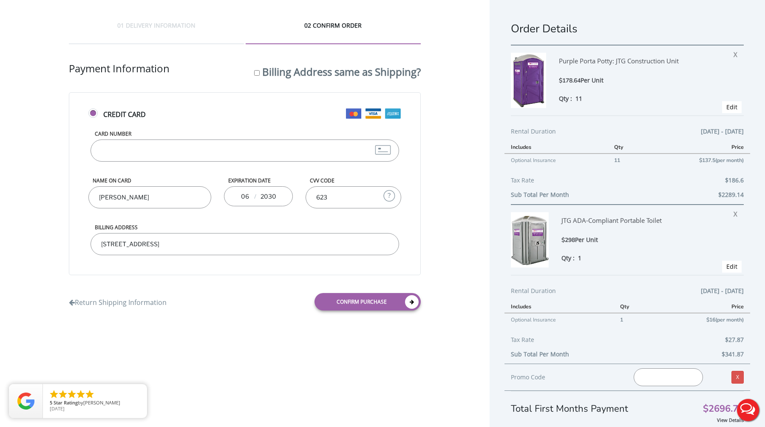
click at [252, 300] on div "Confirm purchase" at bounding box center [336, 301] width 182 height 30
click at [251, 297] on div "Confirm purchase" at bounding box center [336, 301] width 182 height 30
click at [455, 187] on div "01 DELIVERY INFORMATION 02 CONFIRM ORDER Shipping Information First name Jiniya…" at bounding box center [244, 169] width 489 height 338
click at [197, 320] on div "01 DELIVERY INFORMATION 02 CONFIRM ORDER Shipping Information First name Jiniya…" at bounding box center [244, 169] width 489 height 338
click at [238, 301] on div "Return Shipping Information" at bounding box center [153, 296] width 182 height 21
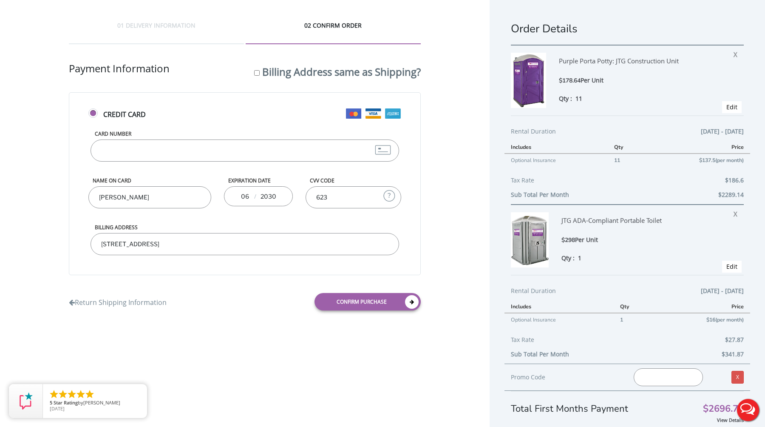
click at [224, 298] on div "Return Shipping Information" at bounding box center [153, 296] width 182 height 21
click at [230, 300] on div "Return Shipping Information" at bounding box center [153, 296] width 182 height 21
click at [232, 298] on div "Return Shipping Information" at bounding box center [153, 296] width 182 height 21
click at [232, 302] on div "Return Shipping Information" at bounding box center [153, 296] width 182 height 21
click at [230, 301] on div "Return Shipping Information" at bounding box center [153, 296] width 182 height 21
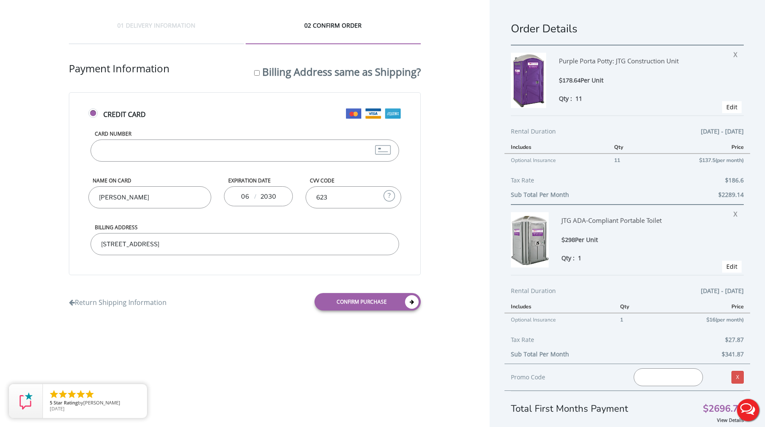
click at [234, 300] on div "Return Shipping Information" at bounding box center [153, 296] width 182 height 21
click at [456, 266] on div "01 DELIVERY INFORMATION 02 CONFIRM ORDER Shipping Information First name Jiniya…" at bounding box center [244, 169] width 489 height 338
drag, startPoint x: 616, startPoint y: 159, endPoint x: 622, endPoint y: 159, distance: 5.9
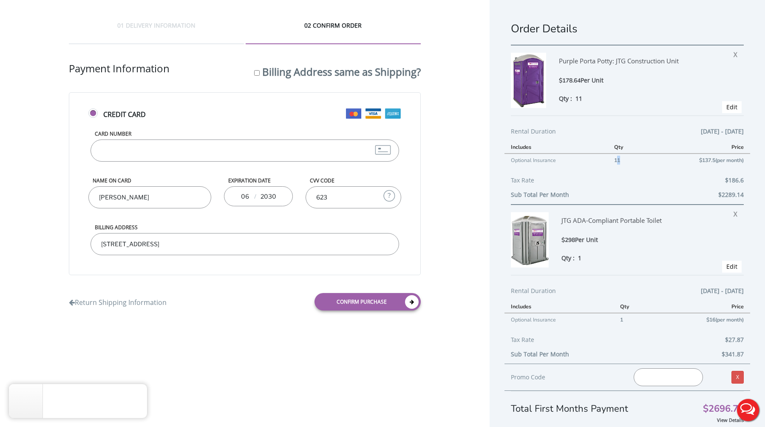
click at [622, 159] on td "11" at bounding box center [628, 159] width 40 height 13
click at [615, 175] on div "Tax Rate $186.6" at bounding box center [627, 182] width 233 height 14
click at [465, 212] on div "01 DELIVERY INFORMATION 02 CONFIRM ORDER Shipping Information First name Jiniya…" at bounding box center [244, 169] width 489 height 338
click at [368, 359] on div "01 DELIVERY INFORMATION 02 CONFIRM ORDER Shipping Information First name Jiniya…" at bounding box center [382, 224] width 765 height 448
click at [242, 303] on div "Return Shipping Information" at bounding box center [153, 296] width 182 height 21
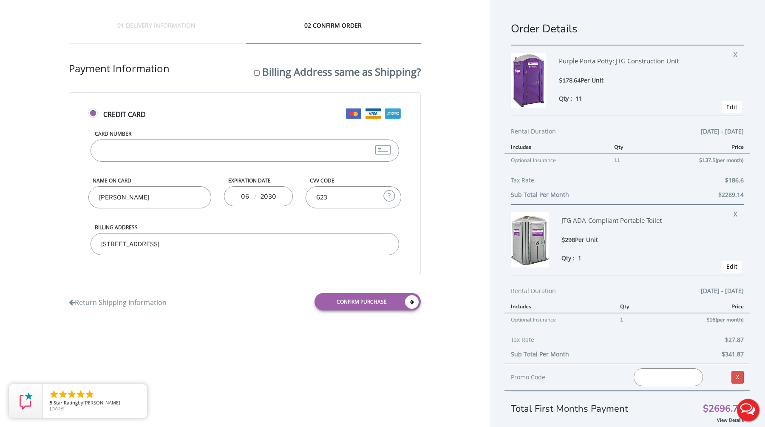
click at [242, 301] on div "Return Shipping Information" at bounding box center [153, 296] width 182 height 21
click at [31, 172] on div "01 DELIVERY INFORMATION 02 CONFIRM ORDER Shipping Information First name Jiniya…" at bounding box center [244, 169] width 489 height 338
click at [36, 184] on div "01 DELIVERY INFORMATION 02 CONFIRM ORDER Shipping Information First name Jiniya…" at bounding box center [244, 169] width 489 height 338
click at [38, 183] on div "01 DELIVERY INFORMATION 02 CONFIRM ORDER Shipping Information First name Jiniya…" at bounding box center [244, 169] width 489 height 338
click at [34, 201] on div "01 DELIVERY INFORMATION 02 CONFIRM ORDER Shipping Information First name Jiniya…" at bounding box center [244, 169] width 489 height 338
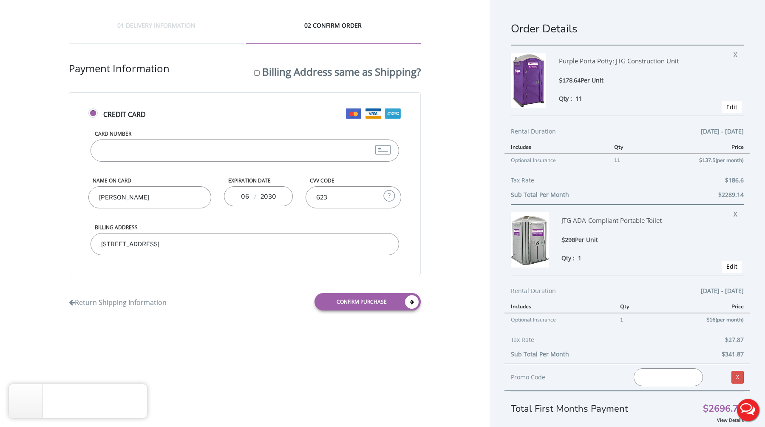
click at [34, 190] on div "01 DELIVERY INFORMATION 02 CONFIRM ORDER Shipping Information First name Jiniya…" at bounding box center [244, 169] width 489 height 338
click at [34, 167] on div "01 DELIVERY INFORMATION 02 CONFIRM ORDER Shipping Information First name Jiniya…" at bounding box center [244, 169] width 489 height 338
click at [34, 176] on div "01 DELIVERY INFORMATION 02 CONFIRM ORDER Shipping Information First name Jiniya…" at bounding box center [244, 169] width 489 height 338
click at [34, 190] on div "01 DELIVERY INFORMATION 02 CONFIRM ORDER Shipping Information First name Jiniya…" at bounding box center [244, 169] width 489 height 338
click at [124, 302] on link "Return Shipping Information" at bounding box center [118, 300] width 98 height 14
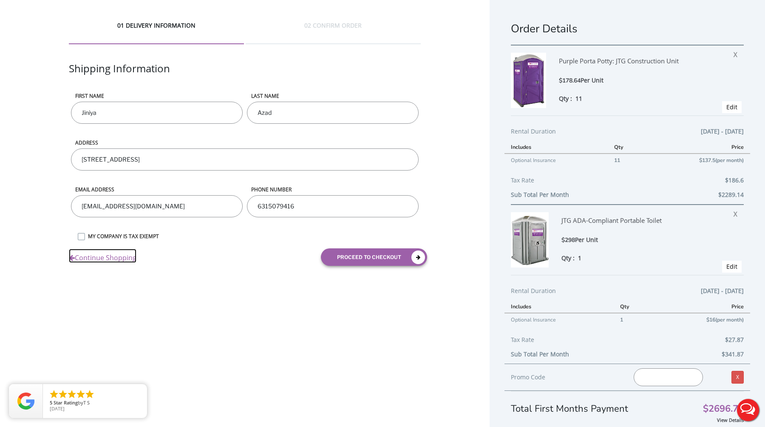
click at [100, 255] on link "Continue Shopping" at bounding box center [103, 256] width 68 height 14
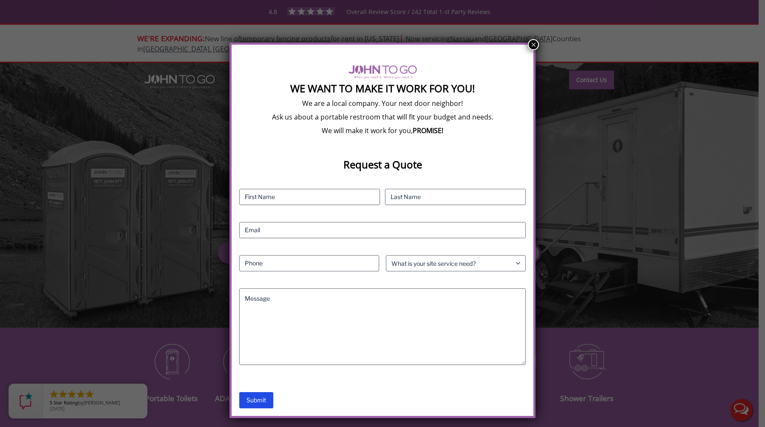
click at [530, 45] on button "×" at bounding box center [533, 44] width 11 height 11
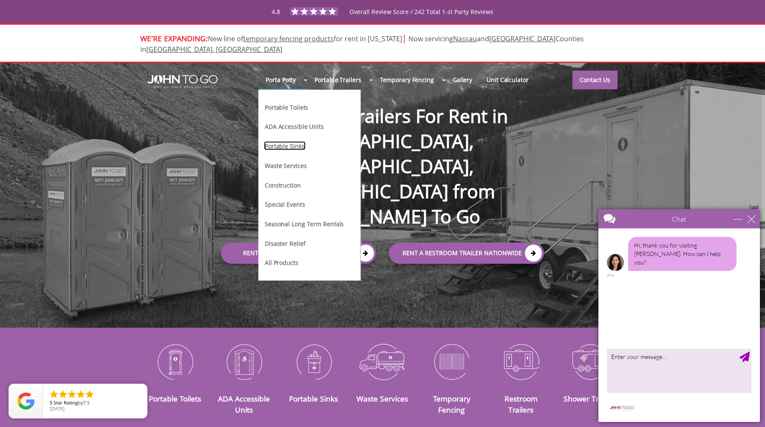
click at [291, 141] on link "Portable Sinks" at bounding box center [285, 145] width 42 height 9
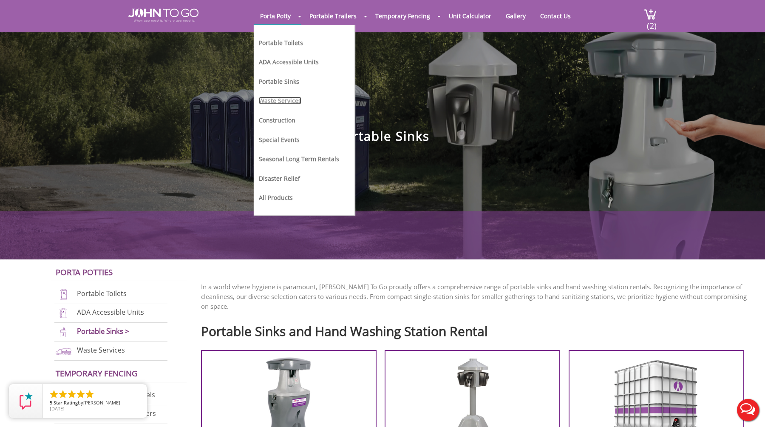
click at [286, 99] on link "Waste Services" at bounding box center [280, 100] width 42 height 8
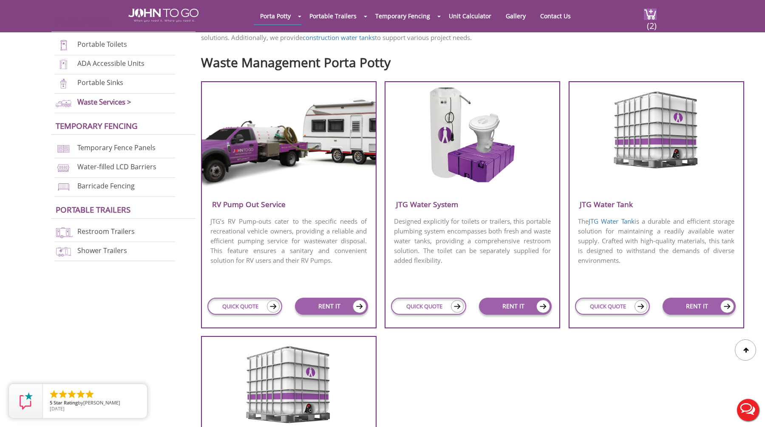
scroll to position [292, 0]
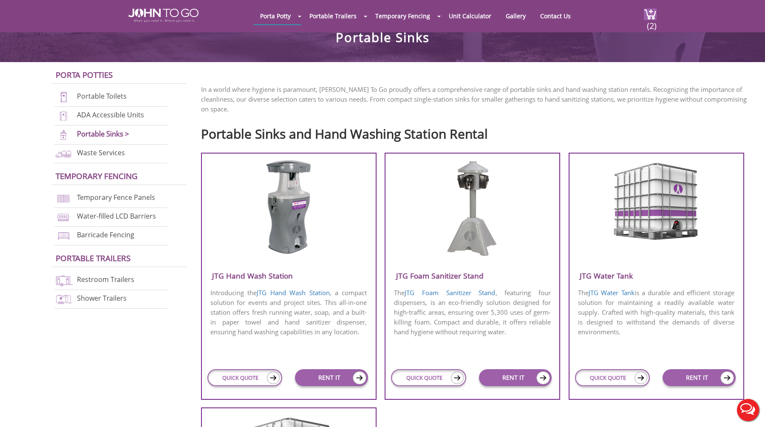
scroll to position [210, 0]
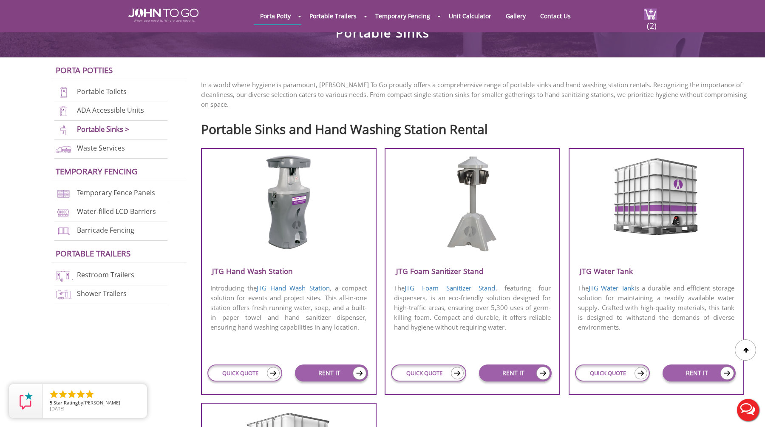
click at [289, 201] on img at bounding box center [288, 202] width 54 height 96
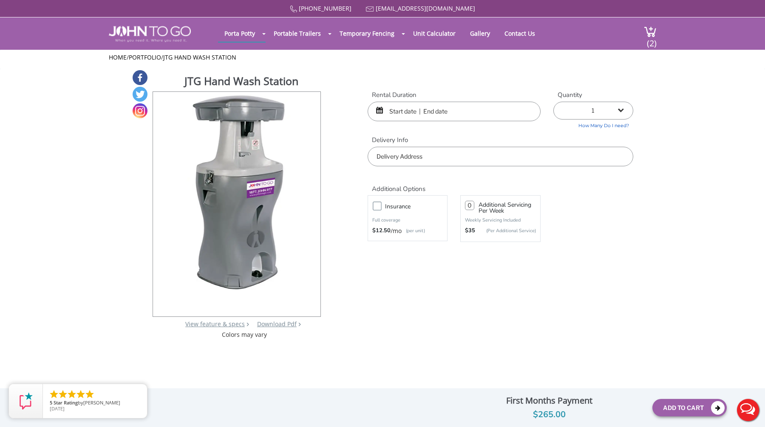
click at [450, 306] on div "JTG Hand Wash Station View feature & specs Download Pdf Product PDF Addon PDF C…" at bounding box center [382, 203] width 501 height 269
click at [427, 112] on input "text" at bounding box center [454, 112] width 173 height 20
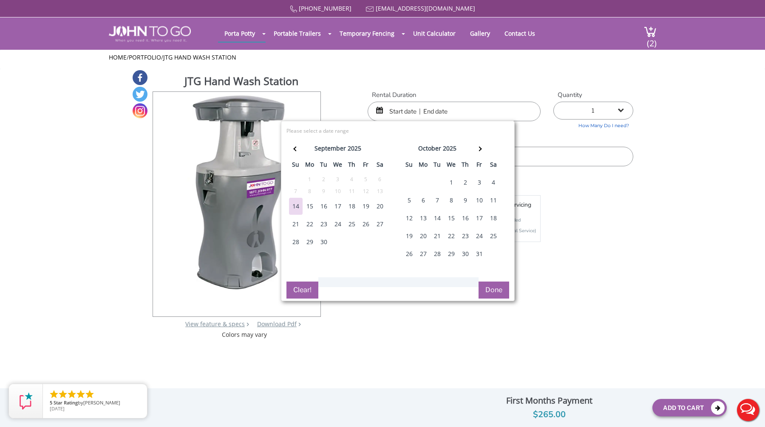
click at [379, 221] on div "27" at bounding box center [380, 223] width 14 height 17
type input "[DATE] to [DATE]"
click at [490, 287] on button "Done" at bounding box center [493, 289] width 31 height 17
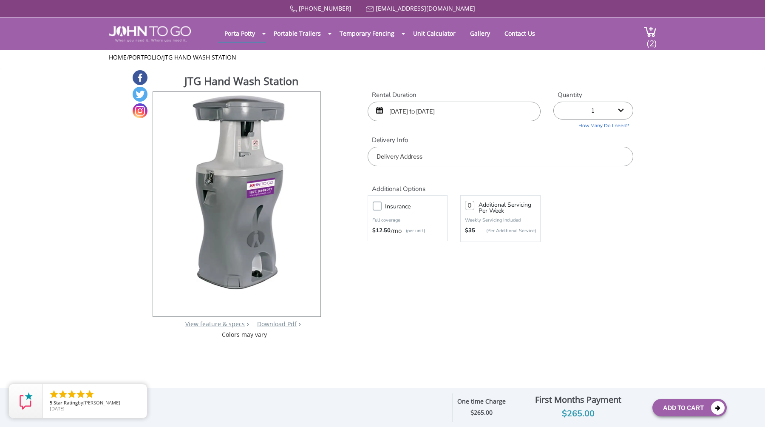
click at [413, 287] on div "JTG Hand Wash Station View feature & specs Download Pdf Product PDF Addon PDF C…" at bounding box center [382, 203] width 501 height 269
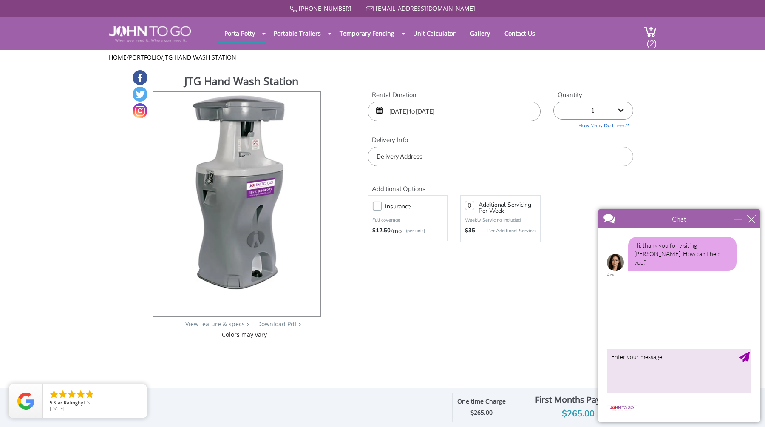
click at [342, 117] on div "JTG Hand Wash Station View feature & specs Download Pdf Product PDF Addon PDF C…" at bounding box center [382, 203] width 501 height 269
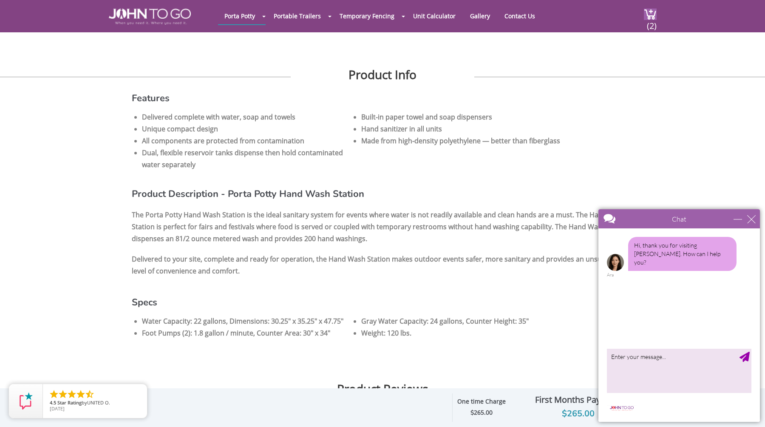
scroll to position [297, 0]
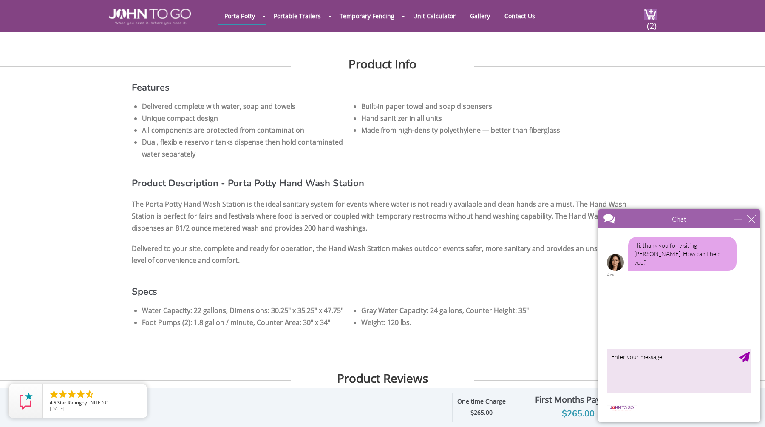
click at [326, 178] on h3 "Product Description - Porta Potty Hand Wash Station" at bounding box center [382, 177] width 501 height 19
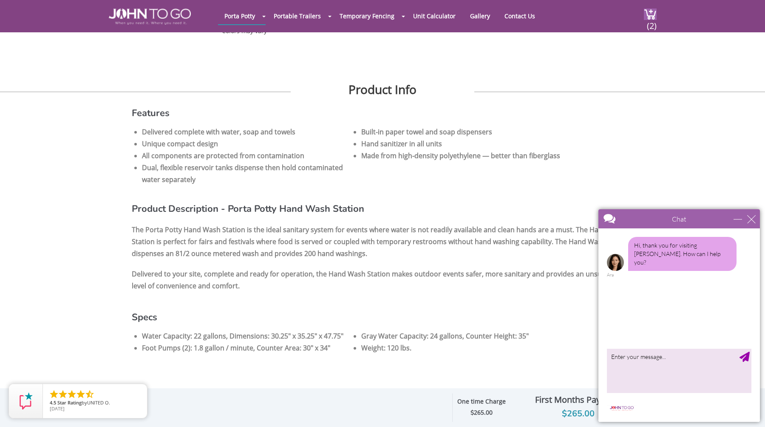
scroll to position [263, 0]
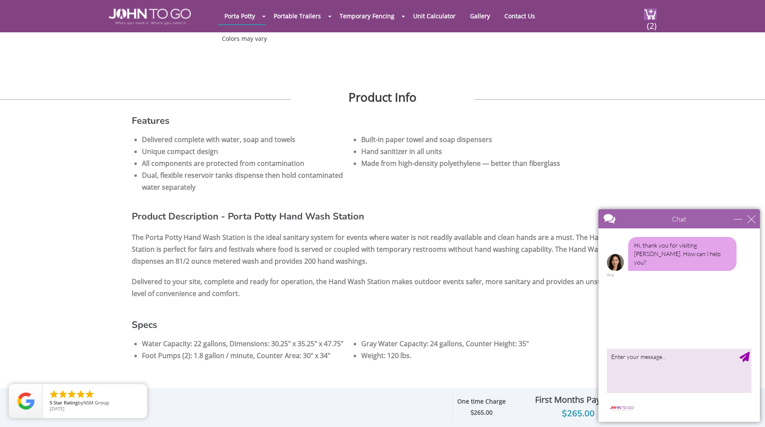
click at [361, 164] on li "Made from high-density polyethylene — better than fiberglass" at bounding box center [465, 163] width 209 height 12
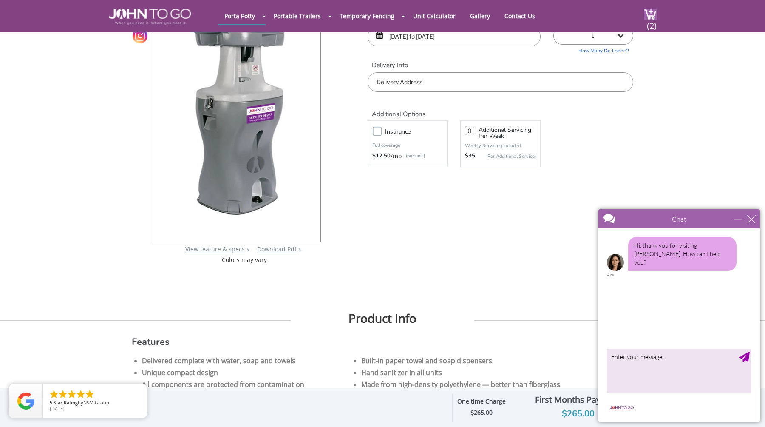
scroll to position [0, 0]
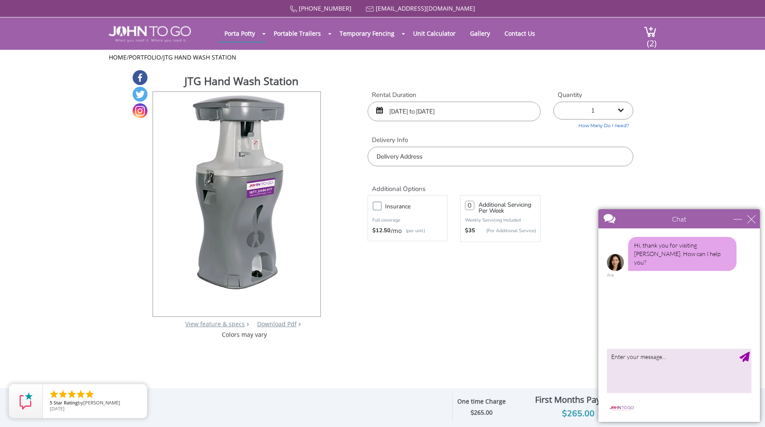
click at [384, 328] on div "JTG Hand Wash Station View feature & specs Download Pdf Product PDF Addon PDF C…" at bounding box center [382, 203] width 501 height 269
click at [341, 198] on div "JTG Hand Wash Station View feature & specs Download Pdf Product PDF Addon PDF C…" at bounding box center [382, 203] width 501 height 269
click at [346, 144] on div "JTG Hand Wash Station View feature & specs Download Pdf Product PDF Addon PDF C…" at bounding box center [382, 203] width 501 height 269
click at [344, 153] on div "JTG Hand Wash Station View feature & specs Download Pdf Product PDF Addon PDF C…" at bounding box center [382, 203] width 501 height 269
click at [336, 133] on div "JTG Hand Wash Station View feature & specs Download Pdf Product PDF Addon PDF C…" at bounding box center [245, 206] width 186 height 265
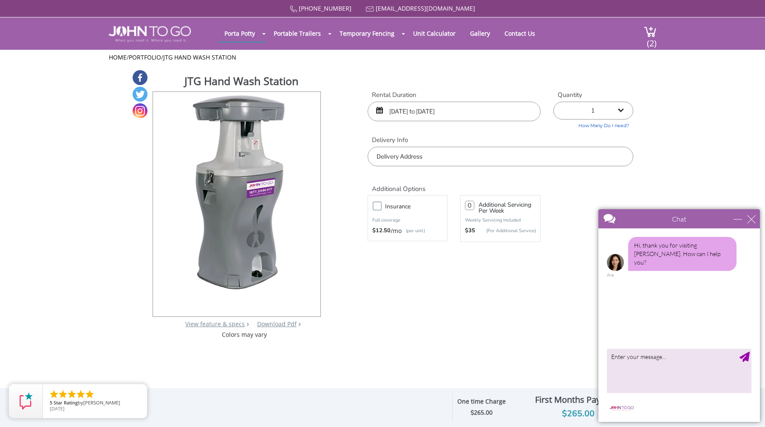
click at [341, 115] on div "JTG Hand Wash Station View feature & specs Download Pdf Product PDF Addon PDF C…" at bounding box center [382, 203] width 501 height 269
click at [751, 218] on div "close" at bounding box center [751, 219] width 8 height 8
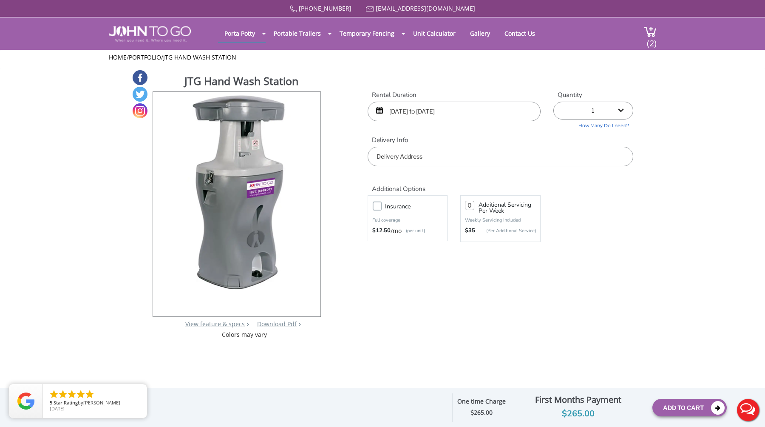
click at [381, 203] on label "Insurance" at bounding box center [416, 206] width 71 height 11
click at [0, 0] on input "Insurance" at bounding box center [0, 0] width 0 height 0
click at [549, 273] on div "JTG Hand Wash Station View feature & specs Download Pdf Product PDF Addon PDF C…" at bounding box center [382, 203] width 501 height 269
click at [692, 405] on button "Add To Cart" at bounding box center [689, 407] width 74 height 17
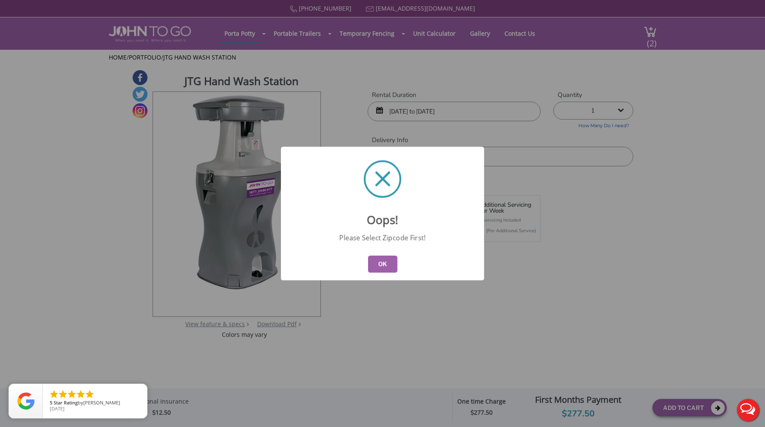
click at [384, 269] on button "OK" at bounding box center [382, 263] width 29 height 17
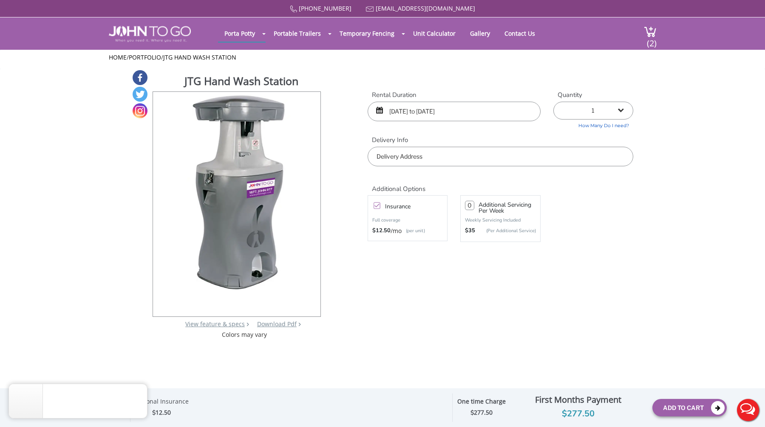
click at [431, 157] on input "text" at bounding box center [501, 157] width 266 height 20
paste input "[STREET_ADDRESS]"
type input "[STREET_ADDRESS]"
click at [441, 299] on div "877 564 6977 info@johntogo.com Porta Potty Portable Toilets ADA Accessible Unit…" at bounding box center [382, 219] width 765 height 438
click at [681, 410] on button "Add To Cart" at bounding box center [689, 407] width 74 height 17
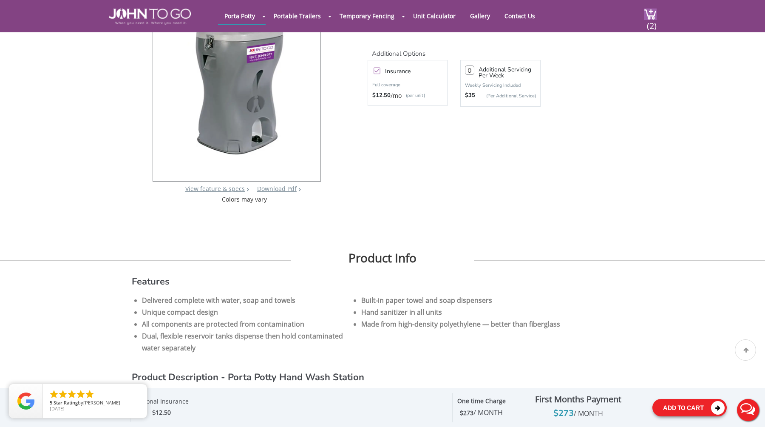
scroll to position [105, 0]
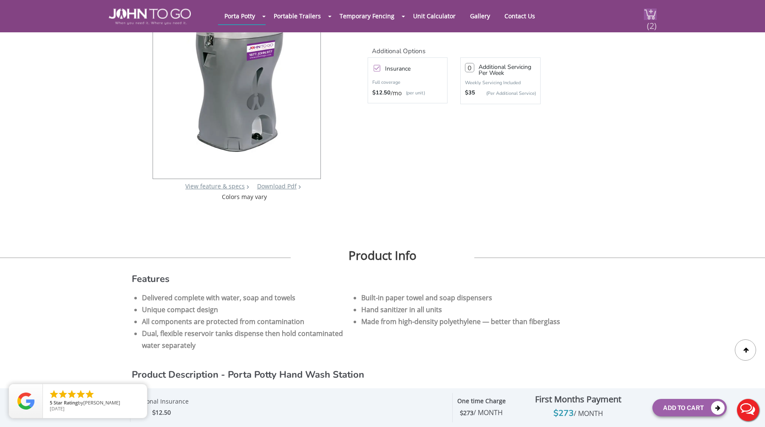
click at [651, 15] on span "(2)" at bounding box center [651, 22] width 10 height 18
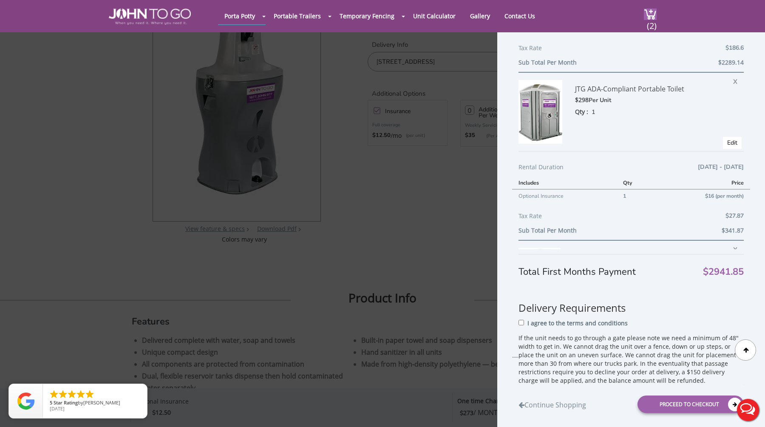
scroll to position [330, 0]
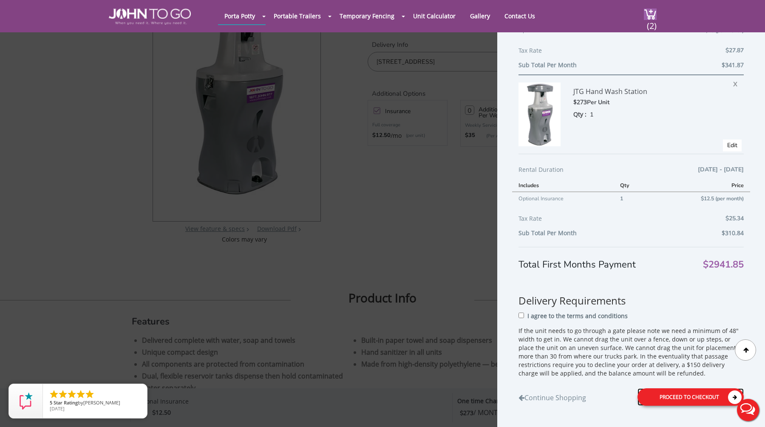
click at [671, 392] on div "Proceed to Checkout" at bounding box center [690, 396] width 106 height 17
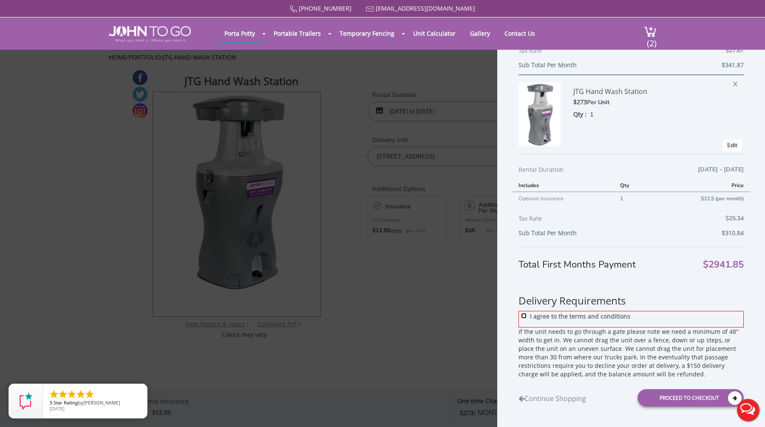
click at [523, 316] on input "I agree to the terms and conditions" at bounding box center [524, 316] width 6 height 6
checkbox input "true"
click at [676, 395] on div "Proceed to Checkout" at bounding box center [690, 397] width 106 height 17
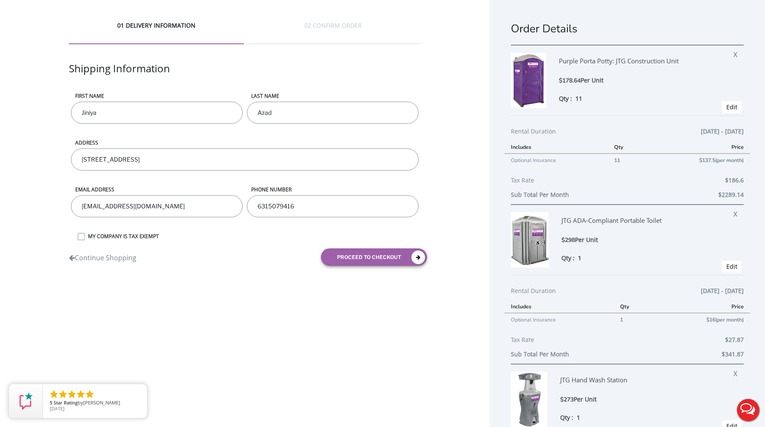
drag, startPoint x: 749, startPoint y: 408, endPoint x: 148, endPoint y: 110, distance: 670.8
click at [749, 408] on button "Live Chat" at bounding box center [748, 410] width 34 height 34
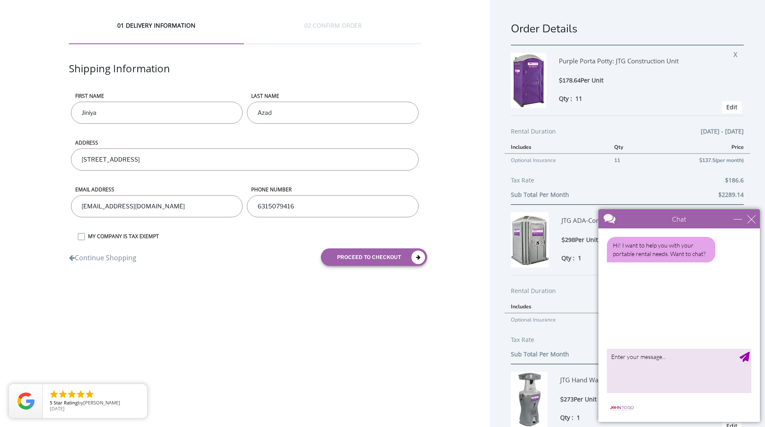
click at [243, 262] on div "Continue Shopping proceed to checkout" at bounding box center [244, 257] width 365 height 30
click at [753, 218] on div "close" at bounding box center [751, 219] width 8 height 8
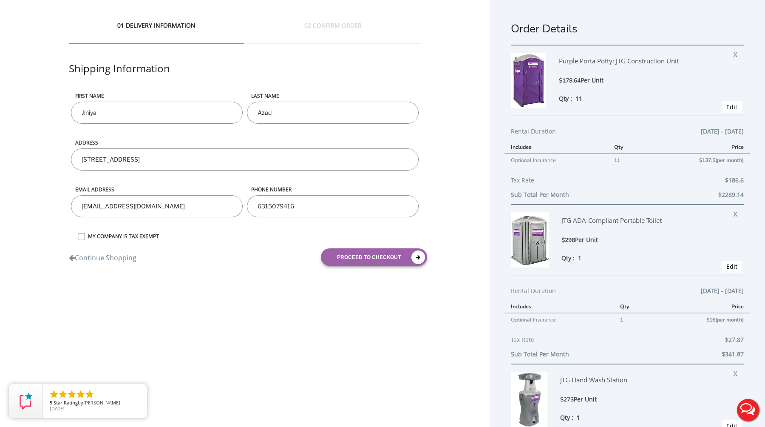
click at [454, 163] on div "01 DELIVERY INFORMATION 02 CONFIRM ORDER Shipping Information First name [GEOGR…" at bounding box center [244, 146] width 489 height 293
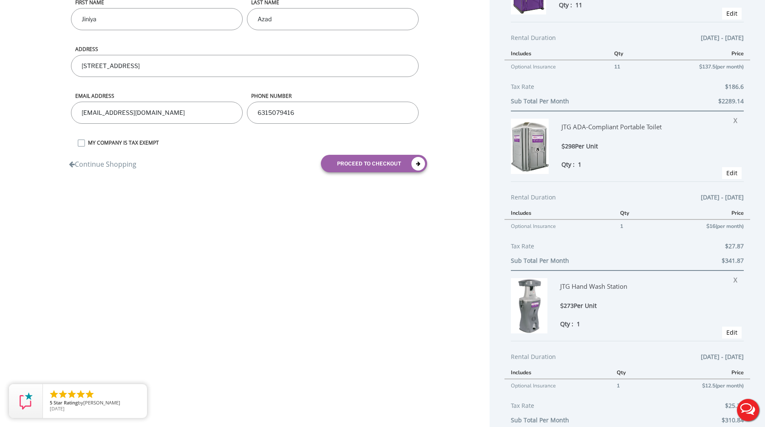
scroll to position [95, 0]
click at [448, 305] on div "01 DELIVERY INFORMATION 02 CONFIRM ORDER Shipping Information First name [GEOGR…" at bounding box center [382, 207] width 765 height 604
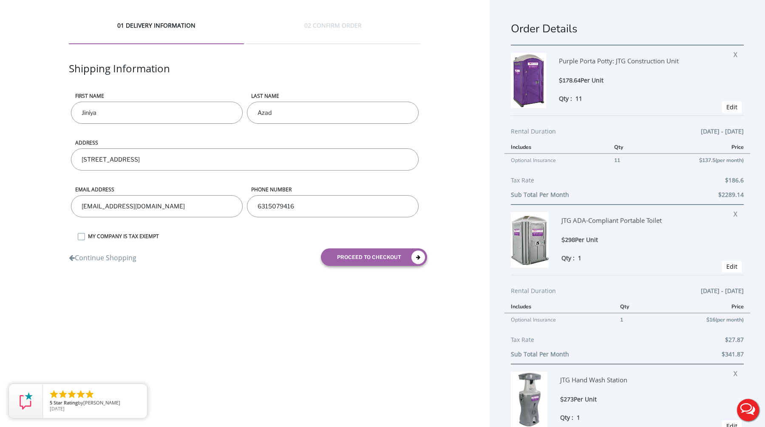
click at [446, 140] on div "01 DELIVERY INFORMATION 02 CONFIRM ORDER Shipping Information First name [GEOGR…" at bounding box center [244, 146] width 489 height 293
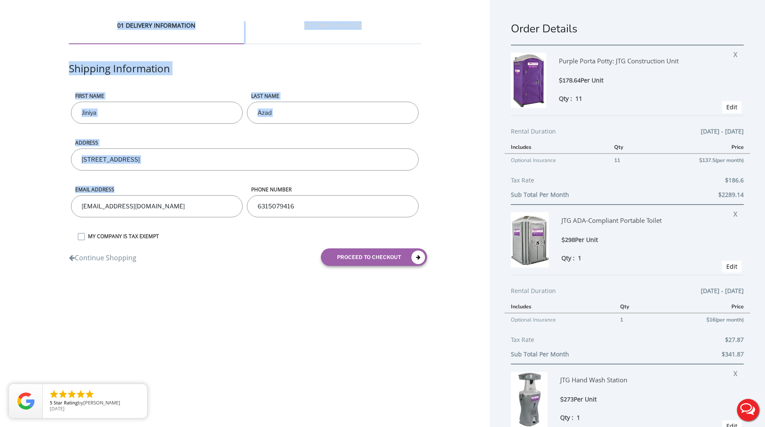
drag, startPoint x: 39, startPoint y: 13, endPoint x: 239, endPoint y: 215, distance: 284.2
click at [238, 215] on div "01 DELIVERY INFORMATION 02 CONFIRM ORDER Shipping Information First name [GEOGR…" at bounding box center [244, 146] width 489 height 293
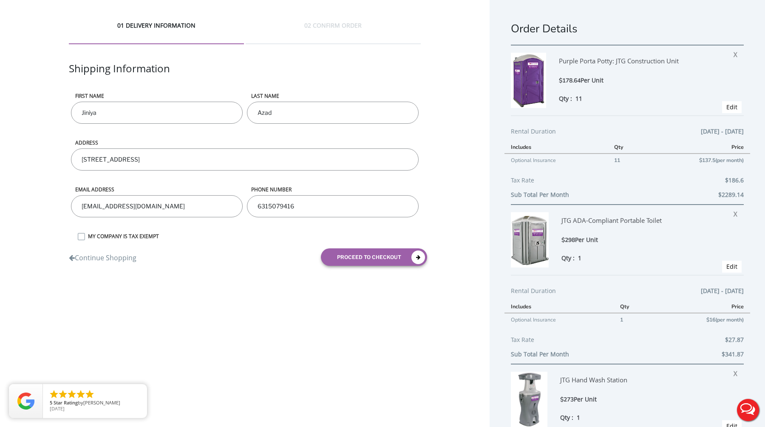
click at [229, 316] on div "01 DELIVERY INFORMATION 02 CONFIRM ORDER Shipping Information First name [GEOGR…" at bounding box center [382, 302] width 765 height 604
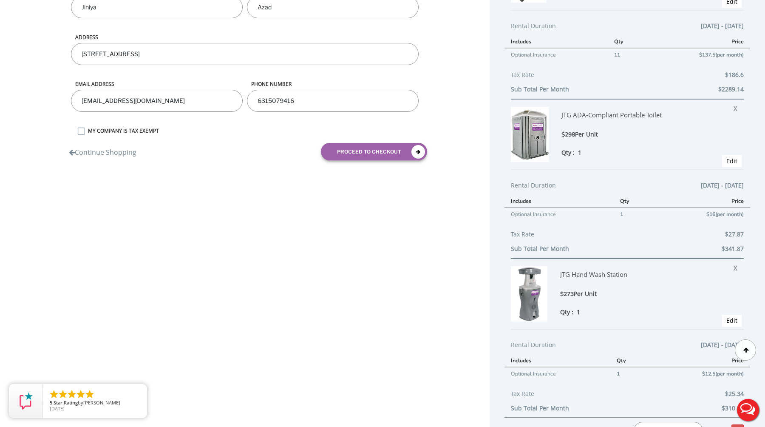
scroll to position [178, 0]
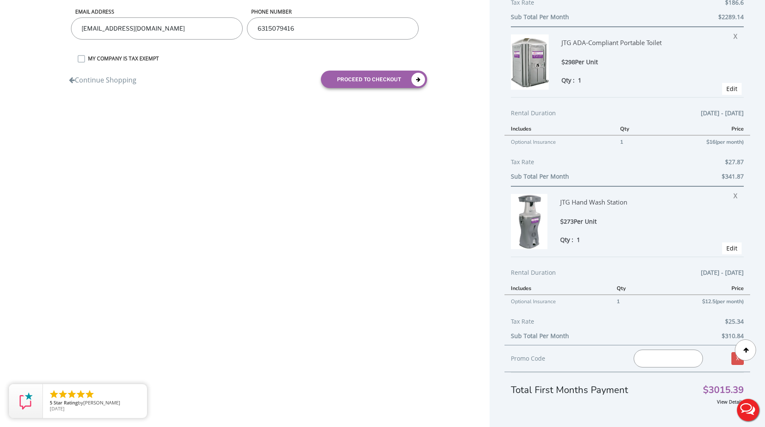
click at [257, 248] on div "01 DELIVERY INFORMATION 02 CONFIRM ORDER Shipping Information First name [GEOGR…" at bounding box center [382, 124] width 765 height 604
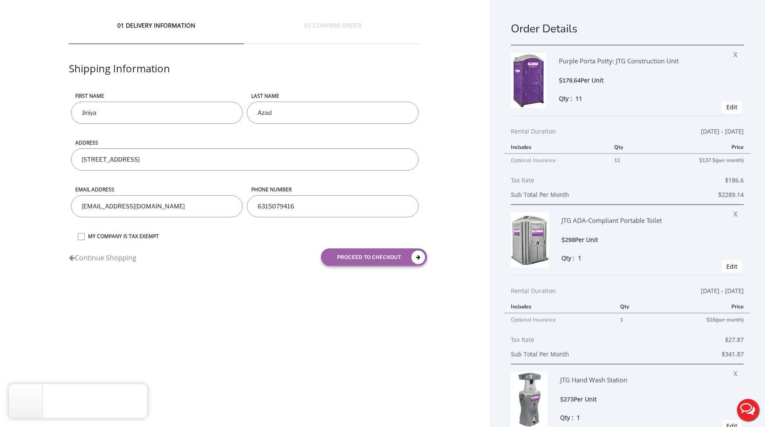
click at [457, 122] on div "01 DELIVERY INFORMATION 02 CONFIRM ORDER Shipping Information First name [GEOGR…" at bounding box center [244, 146] width 489 height 293
click at [446, 144] on div "01 DELIVERY INFORMATION 02 CONFIRM ORDER Shipping Information First name [GEOGR…" at bounding box center [244, 146] width 489 height 293
click at [445, 190] on div "01 DELIVERY INFORMATION 02 CONFIRM ORDER Shipping Information First name [GEOGR…" at bounding box center [244, 146] width 489 height 293
click at [45, 167] on div "01 DELIVERY INFORMATION 02 CONFIRM ORDER Shipping Information First name [GEOGR…" at bounding box center [244, 146] width 489 height 293
click at [50, 164] on div "01 DELIVERY INFORMATION 02 CONFIRM ORDER Shipping Information First name [GEOGR…" at bounding box center [244, 146] width 489 height 293
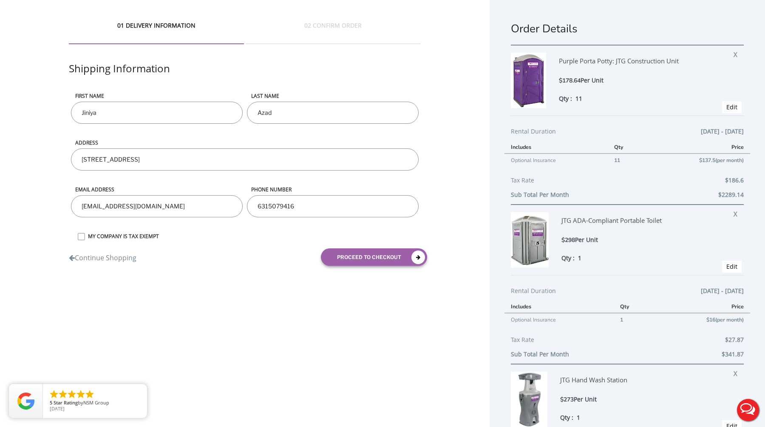
click at [40, 158] on div "01 DELIVERY INFORMATION 02 CONFIRM ORDER Shipping Information First name [GEOGR…" at bounding box center [244, 146] width 489 height 293
click at [40, 148] on div "01 DELIVERY INFORMATION 02 CONFIRM ORDER Shipping Information First name [GEOGR…" at bounding box center [244, 146] width 489 height 293
click at [43, 148] on div "01 DELIVERY INFORMATION 02 CONFIRM ORDER Shipping Information First name [GEOGR…" at bounding box center [244, 146] width 489 height 293
click at [43, 167] on div "01 DELIVERY INFORMATION 02 CONFIRM ORDER Shipping Information First name [GEOGR…" at bounding box center [244, 146] width 489 height 293
click at [40, 154] on div "01 DELIVERY INFORMATION 02 CONFIRM ORDER Shipping Information First name [GEOGR…" at bounding box center [244, 146] width 489 height 293
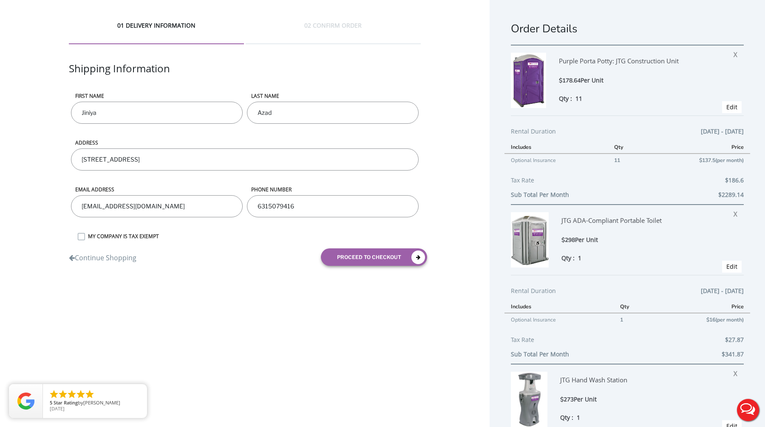
click at [40, 152] on div "01 DELIVERY INFORMATION 02 CONFIRM ORDER Shipping Information First name [GEOGR…" at bounding box center [244, 146] width 489 height 293
click at [42, 152] on div "01 DELIVERY INFORMATION 02 CONFIRM ORDER Shipping Information First name [GEOGR…" at bounding box center [244, 146] width 489 height 293
click at [257, 239] on form "First name [PERSON_NAME] LAST NAME [PERSON_NAME] ADDRESS [STREET_ADDRESS] Email…" at bounding box center [245, 182] width 352 height 180
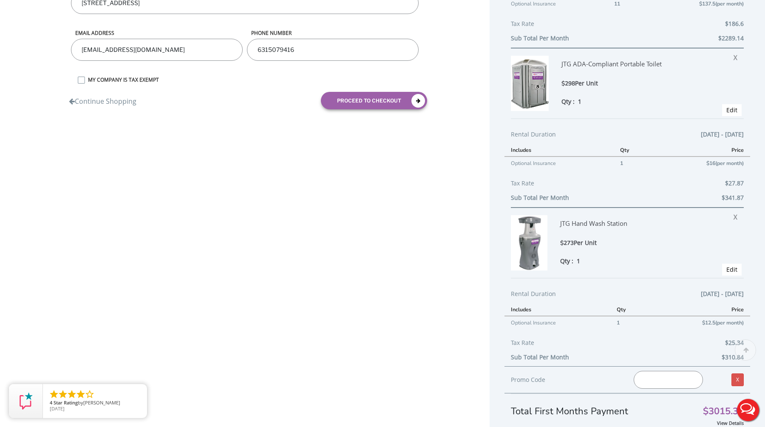
scroll to position [178, 0]
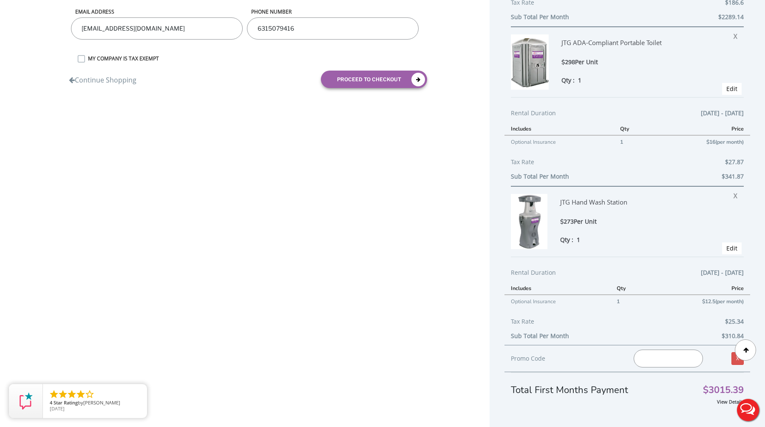
click at [455, 184] on div "01 DELIVERY INFORMATION 02 CONFIRM ORDER Shipping Information First name [GEOGR…" at bounding box center [382, 124] width 765 height 604
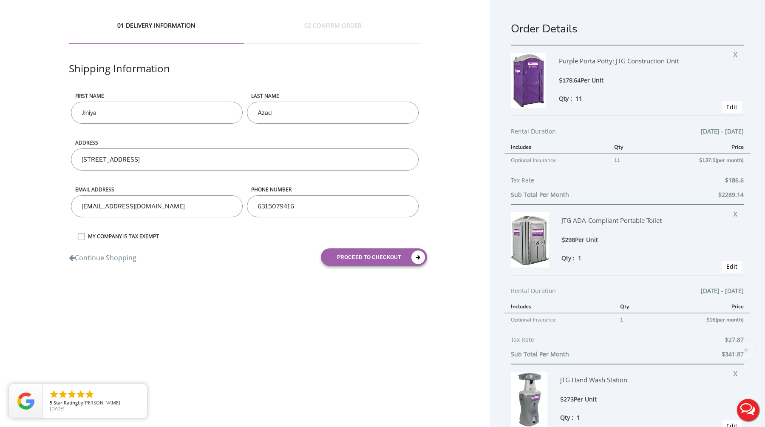
click at [453, 141] on div "01 DELIVERY INFORMATION 02 CONFIRM ORDER Shipping Information First name [GEOGR…" at bounding box center [244, 146] width 489 height 293
click at [449, 140] on div "01 DELIVERY INFORMATION 02 CONFIRM ORDER Shipping Information First name [GEOGR…" at bounding box center [244, 146] width 489 height 293
click at [450, 157] on div "01 DELIVERY INFORMATION 02 CONFIRM ORDER Shipping Information First name [GEOGR…" at bounding box center [244, 146] width 489 height 293
click at [446, 182] on div "01 DELIVERY INFORMATION 02 CONFIRM ORDER Shipping Information First name [GEOGR…" at bounding box center [244, 146] width 489 height 293
click at [461, 189] on div "01 DELIVERY INFORMATION 02 CONFIRM ORDER Shipping Information First name [GEOGR…" at bounding box center [244, 146] width 489 height 293
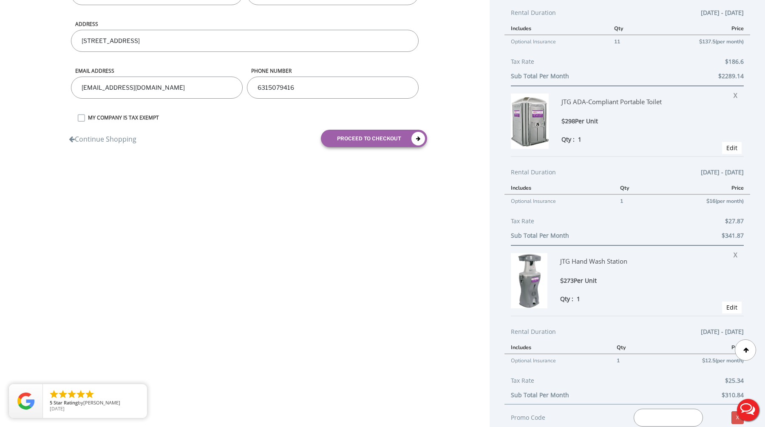
scroll to position [178, 0]
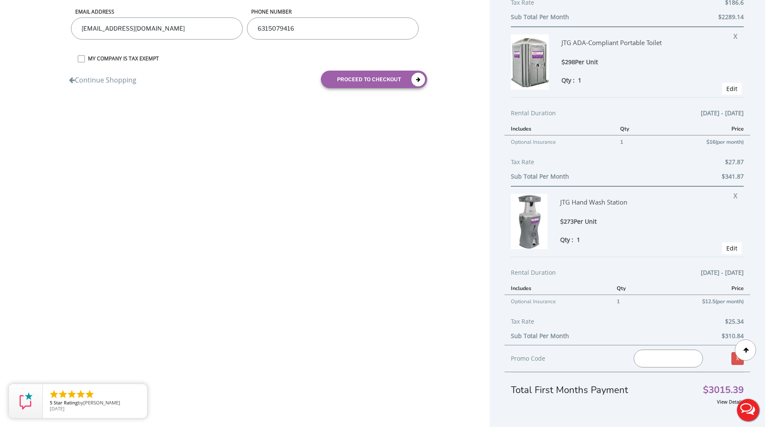
click at [461, 189] on div "01 DELIVERY INFORMATION 02 CONFIRM ORDER Shipping Information First name [GEOGR…" at bounding box center [382, 124] width 765 height 604
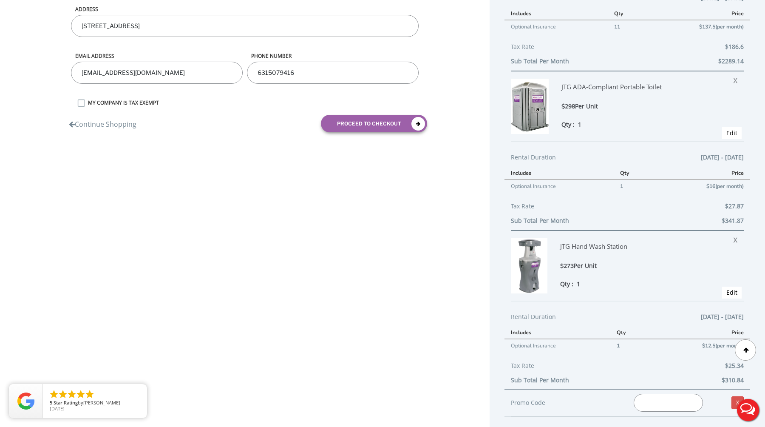
scroll to position [0, 0]
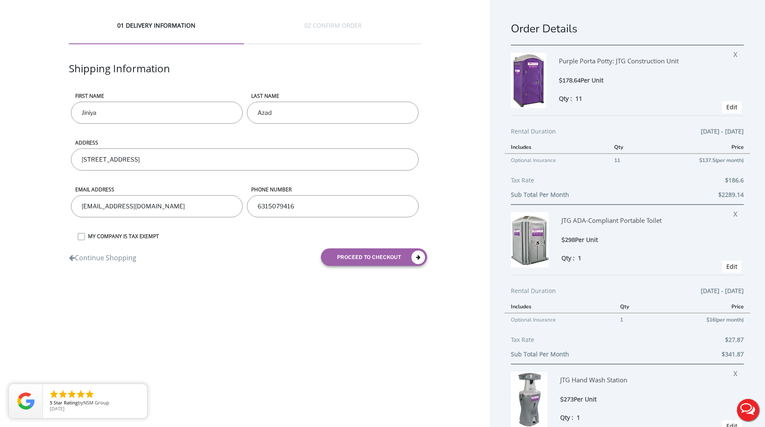
click at [450, 136] on div "01 DELIVERY INFORMATION 02 CONFIRM ORDER Shipping Information First name [GEOGR…" at bounding box center [244, 146] width 489 height 293
click at [462, 173] on div "01 DELIVERY INFORMATION 02 CONFIRM ORDER Shipping Information First name [GEOGR…" at bounding box center [244, 146] width 489 height 293
click at [459, 159] on div "01 DELIVERY INFORMATION 02 CONFIRM ORDER Shipping Information First name [GEOGR…" at bounding box center [244, 146] width 489 height 293
click at [459, 162] on div "01 DELIVERY INFORMATION 02 CONFIRM ORDER Shipping Information First name [GEOGR…" at bounding box center [244, 146] width 489 height 293
click at [238, 160] on input "[STREET_ADDRESS]" at bounding box center [245, 159] width 348 height 22
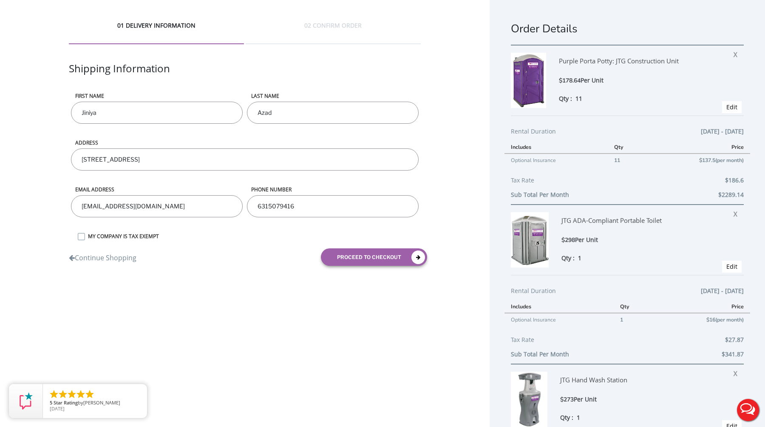
click at [236, 141] on label "ADDRESS" at bounding box center [245, 119] width 348 height 54
click at [236, 148] on input "[STREET_ADDRESS]" at bounding box center [245, 159] width 348 height 22
click at [238, 159] on input "[STREET_ADDRESS]" at bounding box center [245, 159] width 348 height 22
click at [241, 159] on input "[STREET_ADDRESS]" at bounding box center [245, 159] width 348 height 22
click at [242, 143] on label "ADDRESS" at bounding box center [245, 119] width 348 height 54
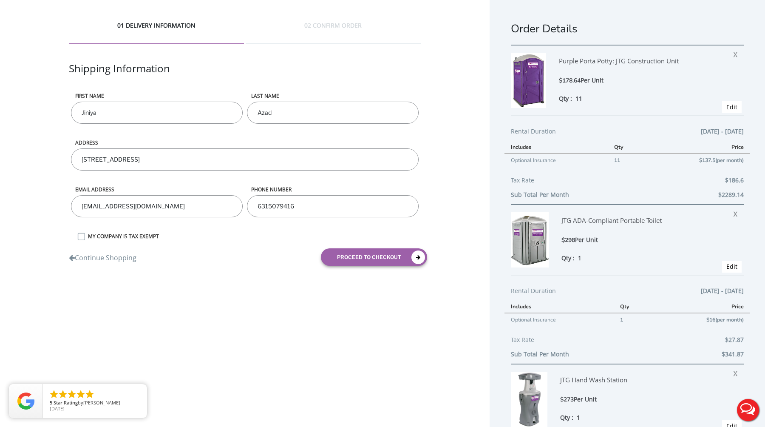
click at [242, 148] on input "[STREET_ADDRESS]" at bounding box center [245, 159] width 348 height 22
click at [42, 160] on div "01 DELIVERY INFORMATION 02 CONFIRM ORDER Shipping Information First name [GEOGR…" at bounding box center [244, 146] width 489 height 293
click at [35, 158] on div "01 DELIVERY INFORMATION 02 CONFIRM ORDER Shipping Information First name [GEOGR…" at bounding box center [244, 146] width 489 height 293
click at [35, 154] on div "01 DELIVERY INFORMATION 02 CONFIRM ORDER Shipping Information First name [GEOGR…" at bounding box center [244, 146] width 489 height 293
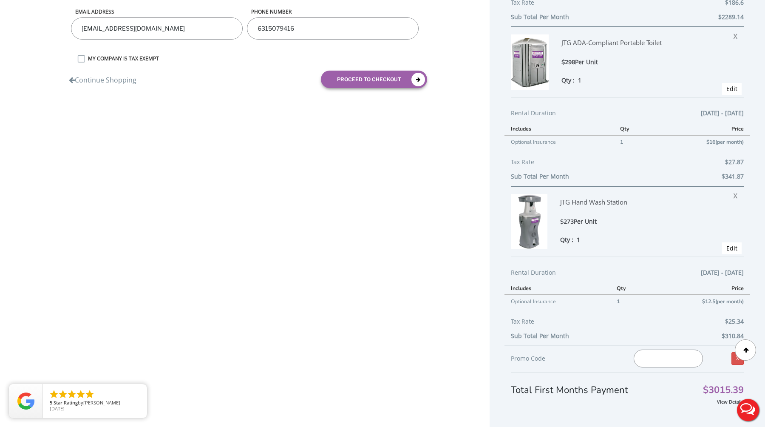
click at [36, 221] on div "01 DELIVERY INFORMATION 02 CONFIRM ORDER Shipping Information First name [GEOGR…" at bounding box center [382, 124] width 765 height 604
click at [8, 197] on div "01 DELIVERY INFORMATION 02 CONFIRM ORDER Shipping Information First name [GEOGR…" at bounding box center [382, 124] width 765 height 604
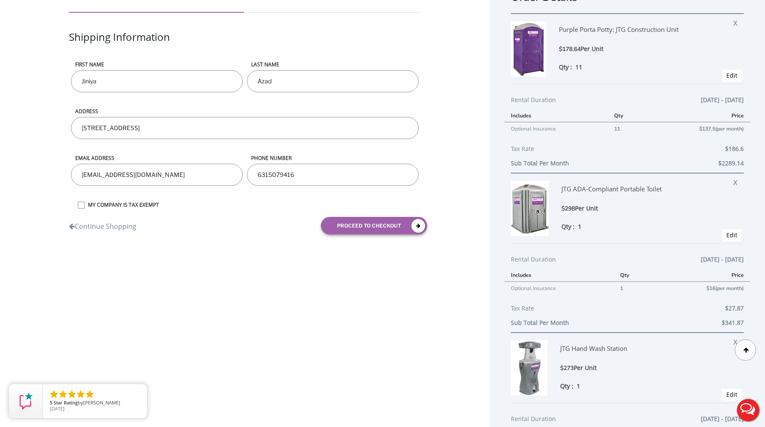
scroll to position [0, 0]
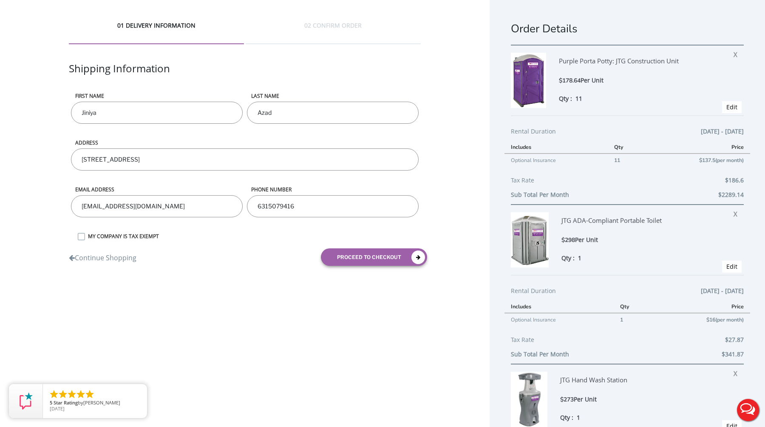
click at [49, 147] on div "01 DELIVERY INFORMATION 02 CONFIRM ORDER Shipping Information First name [GEOGR…" at bounding box center [244, 146] width 489 height 293
click at [45, 153] on div "01 DELIVERY INFORMATION 02 CONFIRM ORDER Shipping Information First name [GEOGR…" at bounding box center [244, 146] width 489 height 293
click at [40, 156] on div "01 DELIVERY INFORMATION 02 CONFIRM ORDER Shipping Information First name [GEOGR…" at bounding box center [244, 146] width 489 height 293
click at [35, 140] on div "01 DELIVERY INFORMATION 02 CONFIRM ORDER Shipping Information First name [GEOGR…" at bounding box center [244, 146] width 489 height 293
click at [37, 169] on div "01 DELIVERY INFORMATION 02 CONFIRM ORDER Shipping Information First name [GEOGR…" at bounding box center [244, 146] width 489 height 293
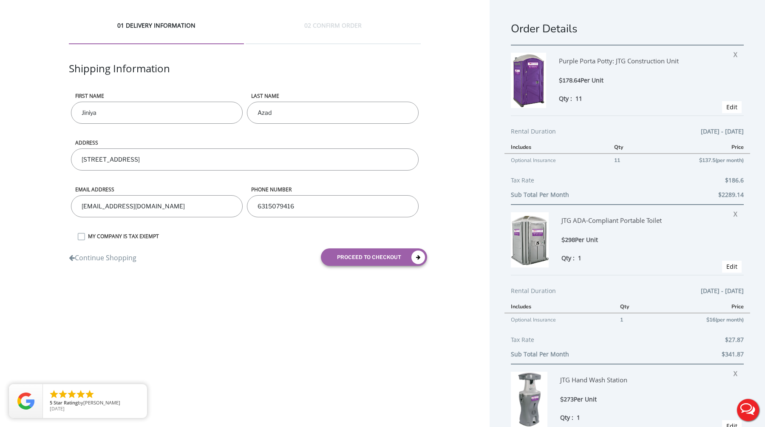
click at [37, 158] on div "01 DELIVERY INFORMATION 02 CONFIRM ORDER Shipping Information First name [GEOGR…" at bounding box center [244, 146] width 489 height 293
click at [37, 168] on div "01 DELIVERY INFORMATION 02 CONFIRM ORDER Shipping Information First name [GEOGR…" at bounding box center [244, 146] width 489 height 293
click at [37, 153] on div "01 DELIVERY INFORMATION 02 CONFIRM ORDER Shipping Information First name [GEOGR…" at bounding box center [244, 146] width 489 height 293
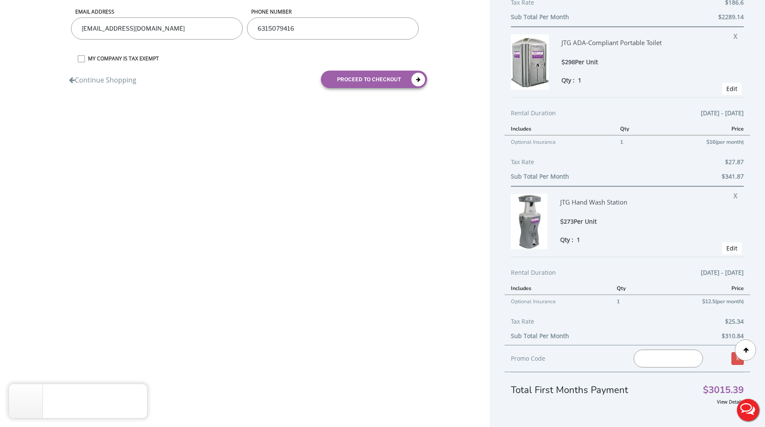
click at [224, 256] on div "01 DELIVERY INFORMATION 02 CONFIRM ORDER Shipping Information First name [GEOGR…" at bounding box center [382, 124] width 765 height 604
click at [240, 221] on div "01 DELIVERY INFORMATION 02 CONFIRM ORDER Shipping Information First name [GEOGR…" at bounding box center [382, 124] width 765 height 604
click at [223, 122] on div "01 DELIVERY INFORMATION 02 CONFIRM ORDER Shipping Information First name [GEOGR…" at bounding box center [382, 124] width 765 height 604
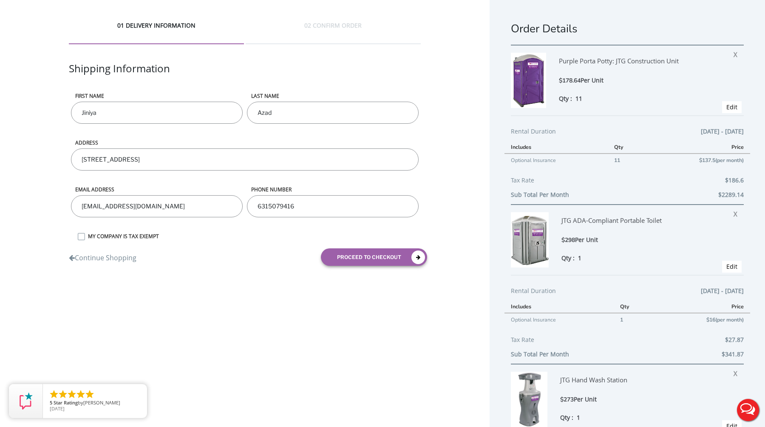
click at [240, 79] on div "Shipping Information" at bounding box center [245, 76] width 352 height 31
click at [242, 125] on div "First name [PERSON_NAME]" at bounding box center [157, 115] width 176 height 47
click at [243, 179] on div "ADDRESS [STREET_ADDRESS]" at bounding box center [245, 138] width 352 height 93
click at [244, 248] on div "Continue Shopping" at bounding box center [153, 252] width 182 height 21
click at [239, 66] on div "Shipping Information" at bounding box center [245, 76] width 352 height 31
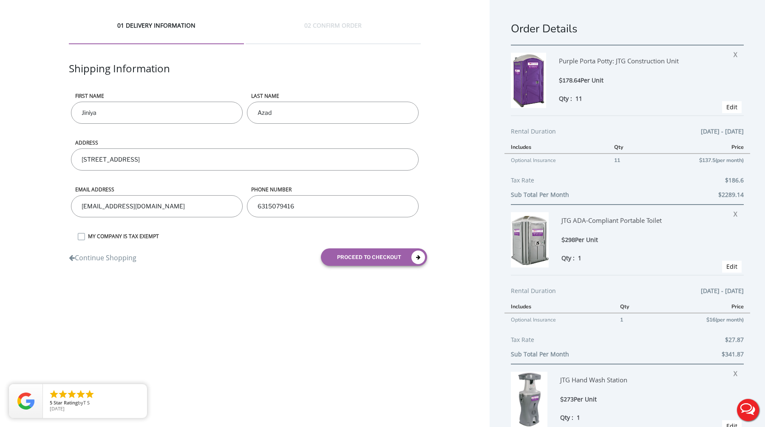
click at [37, 154] on div "01 DELIVERY INFORMATION 02 CONFIRM ORDER Shipping Information First name [GEOGR…" at bounding box center [244, 146] width 489 height 293
click at [38, 95] on div "01 DELIVERY INFORMATION 02 CONFIRM ORDER Shipping Information First name [GEOGR…" at bounding box center [244, 146] width 489 height 293
click at [37, 106] on div "01 DELIVERY INFORMATION 02 CONFIRM ORDER Shipping Information First name [GEOGR…" at bounding box center [244, 146] width 489 height 293
click at [39, 151] on div "01 DELIVERY INFORMATION 02 CONFIRM ORDER Shipping Information First name [GEOGR…" at bounding box center [244, 146] width 489 height 293
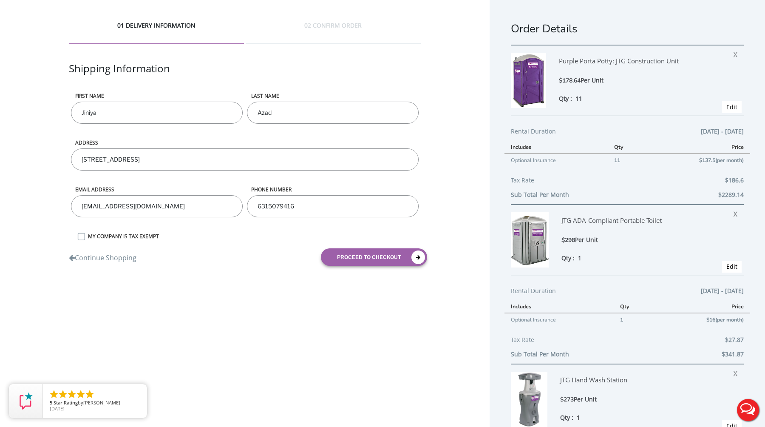
click at [234, 252] on div "Continue Shopping" at bounding box center [153, 252] width 182 height 21
click at [244, 305] on div "01 DELIVERY INFORMATION 02 CONFIRM ORDER Shipping Information First name [GEOGR…" at bounding box center [382, 302] width 765 height 604
click at [238, 65] on div "Shipping Information" at bounding box center [245, 76] width 352 height 31
